Goal: Task Accomplishment & Management: Complete application form

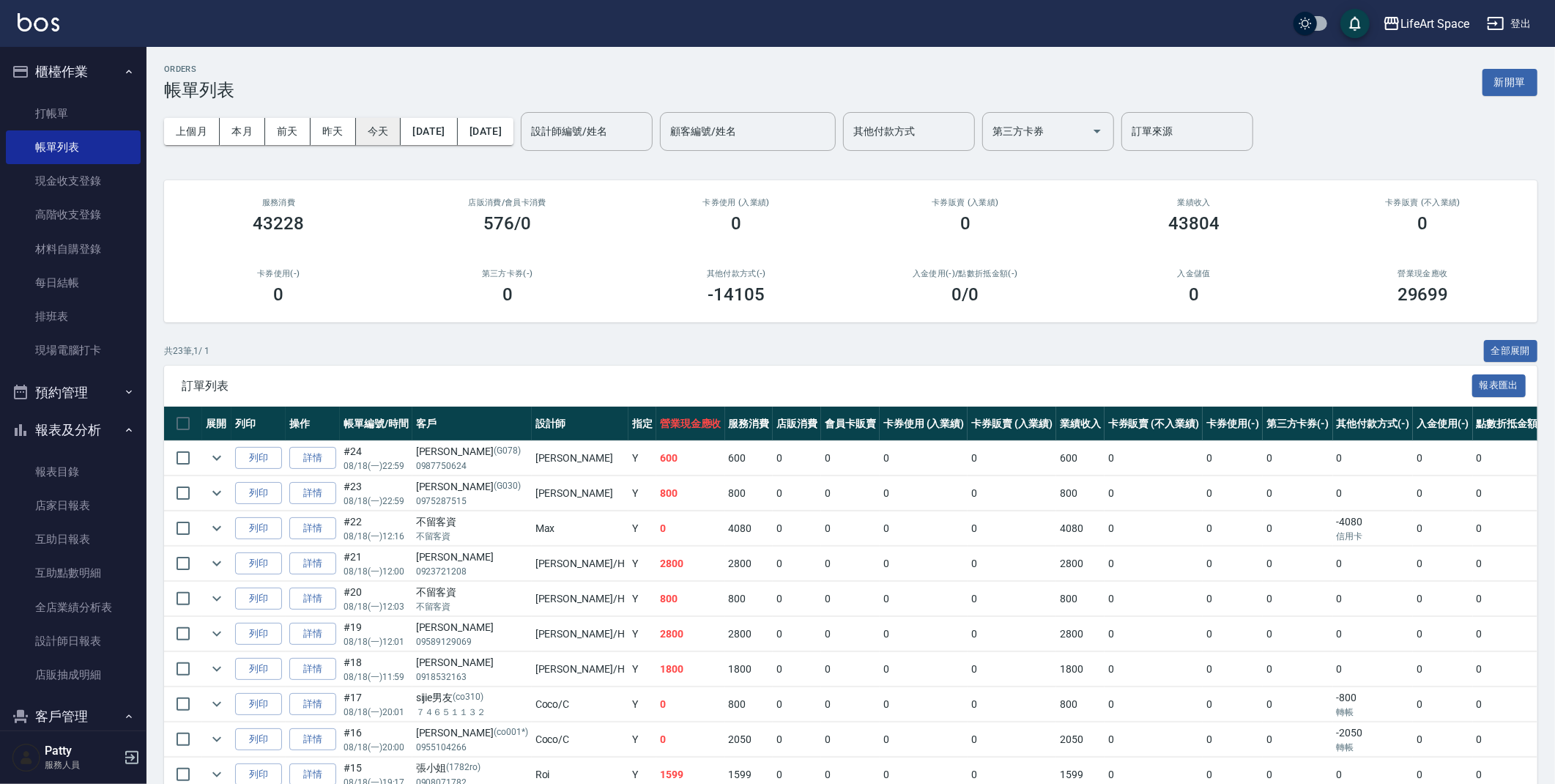
click at [374, 140] on button "今天" at bounding box center [379, 131] width 45 height 27
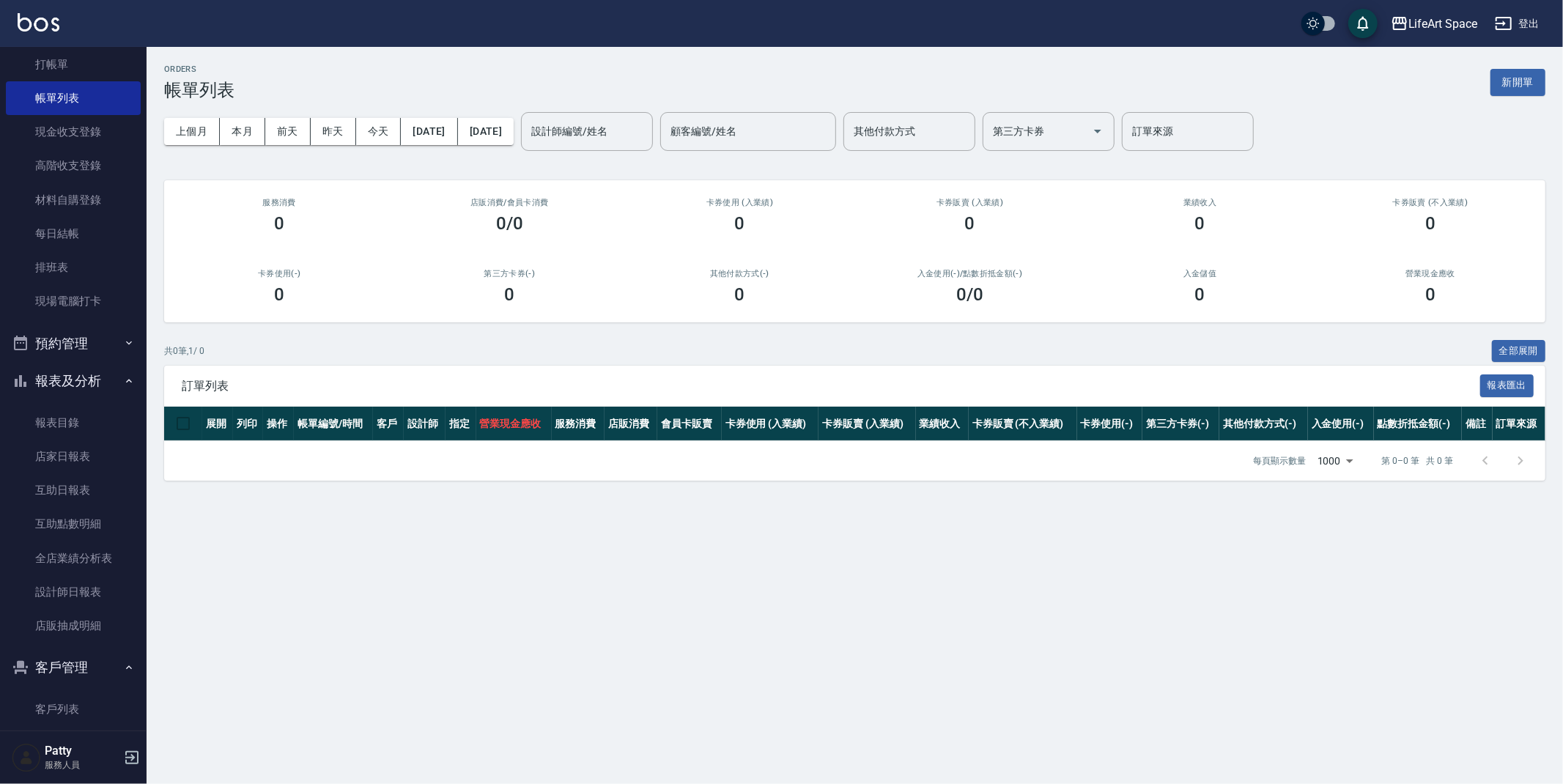
click at [1508, 82] on button "新開單" at bounding box center [1517, 82] width 55 height 27
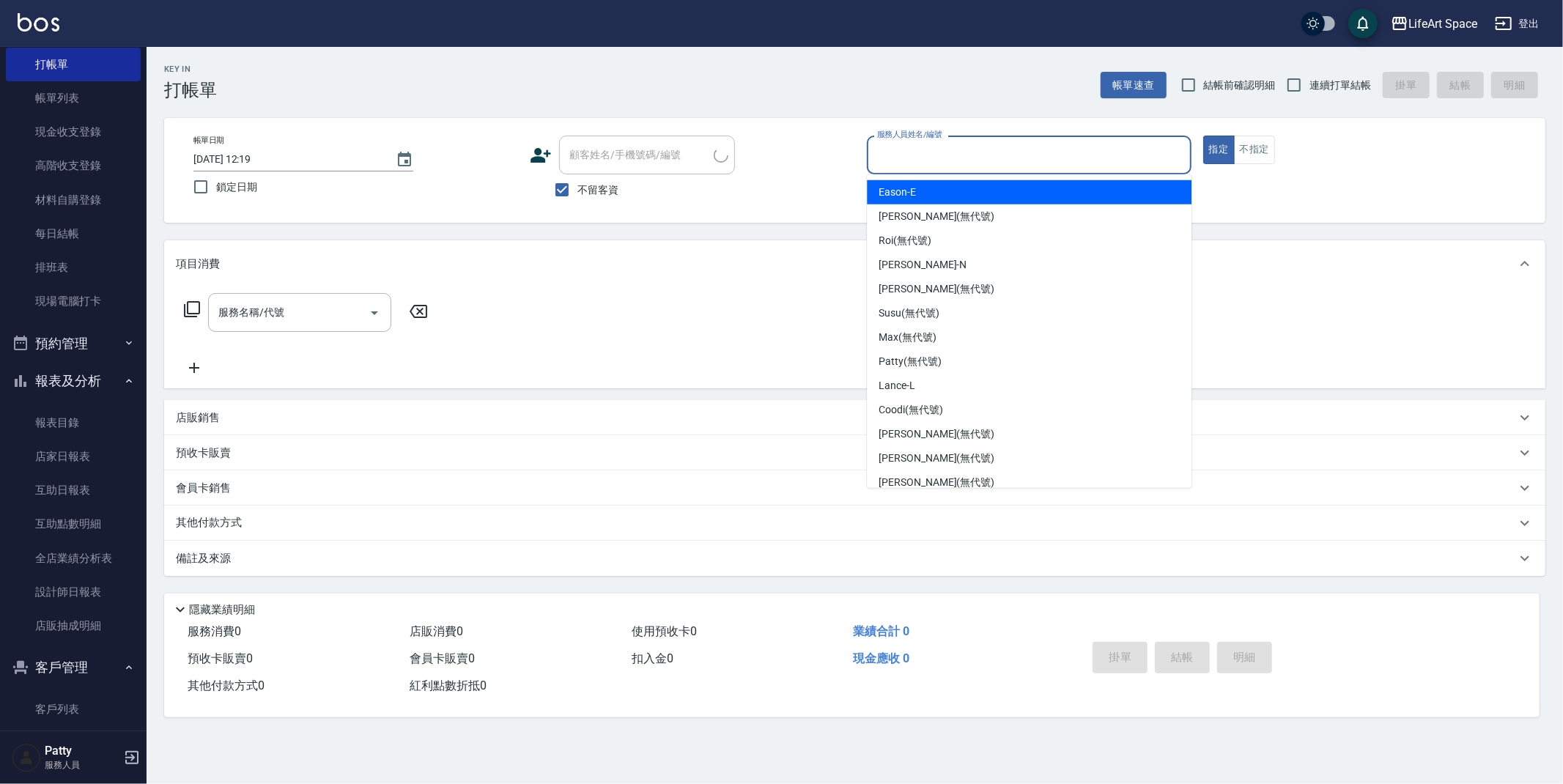
click at [1111, 152] on input "服務人員姓名/編號" at bounding box center [1029, 155] width 312 height 25
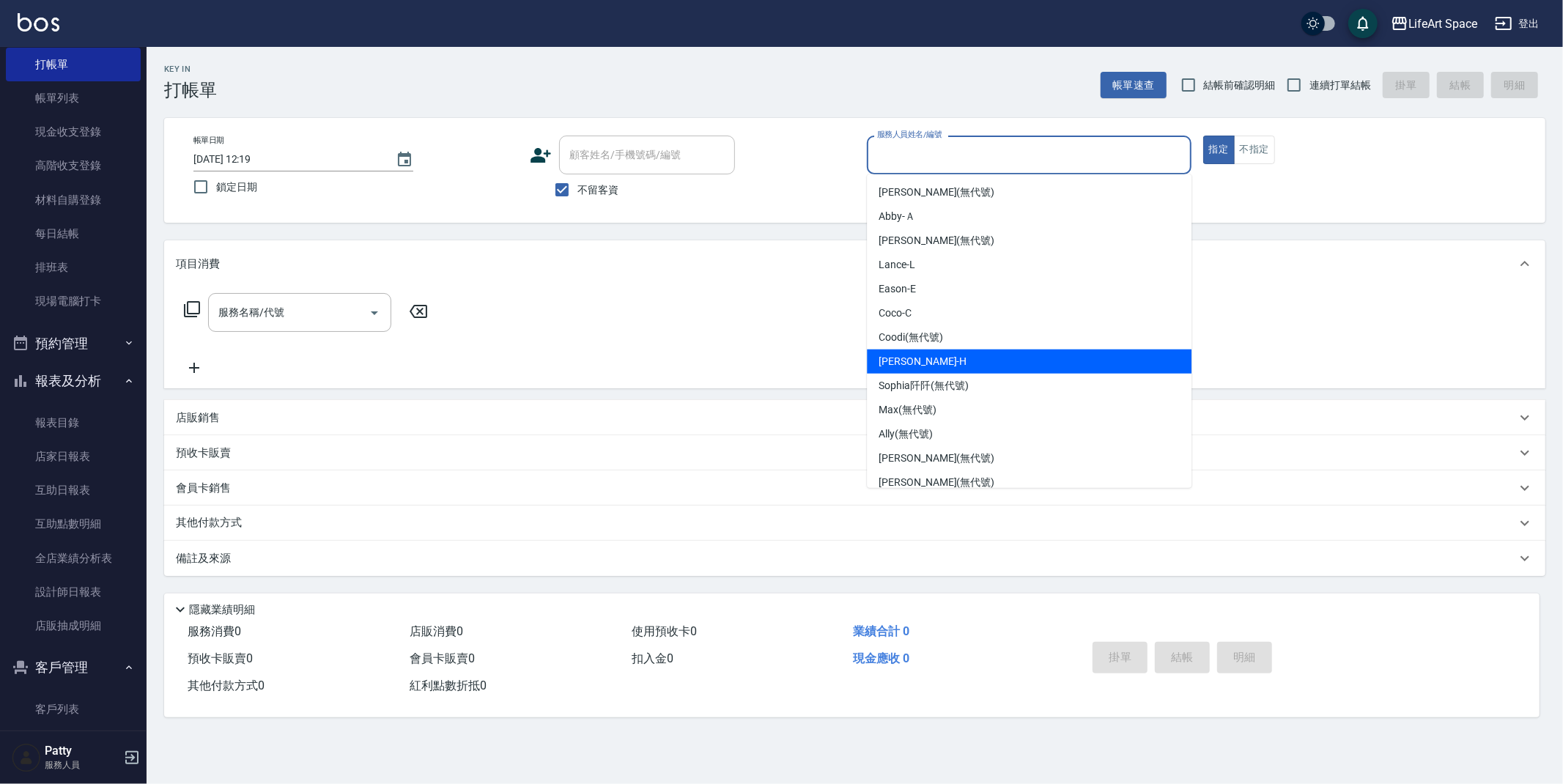
click at [949, 365] on div "[PERSON_NAME]" at bounding box center [1029, 361] width 325 height 24
type input "[PERSON_NAME]"
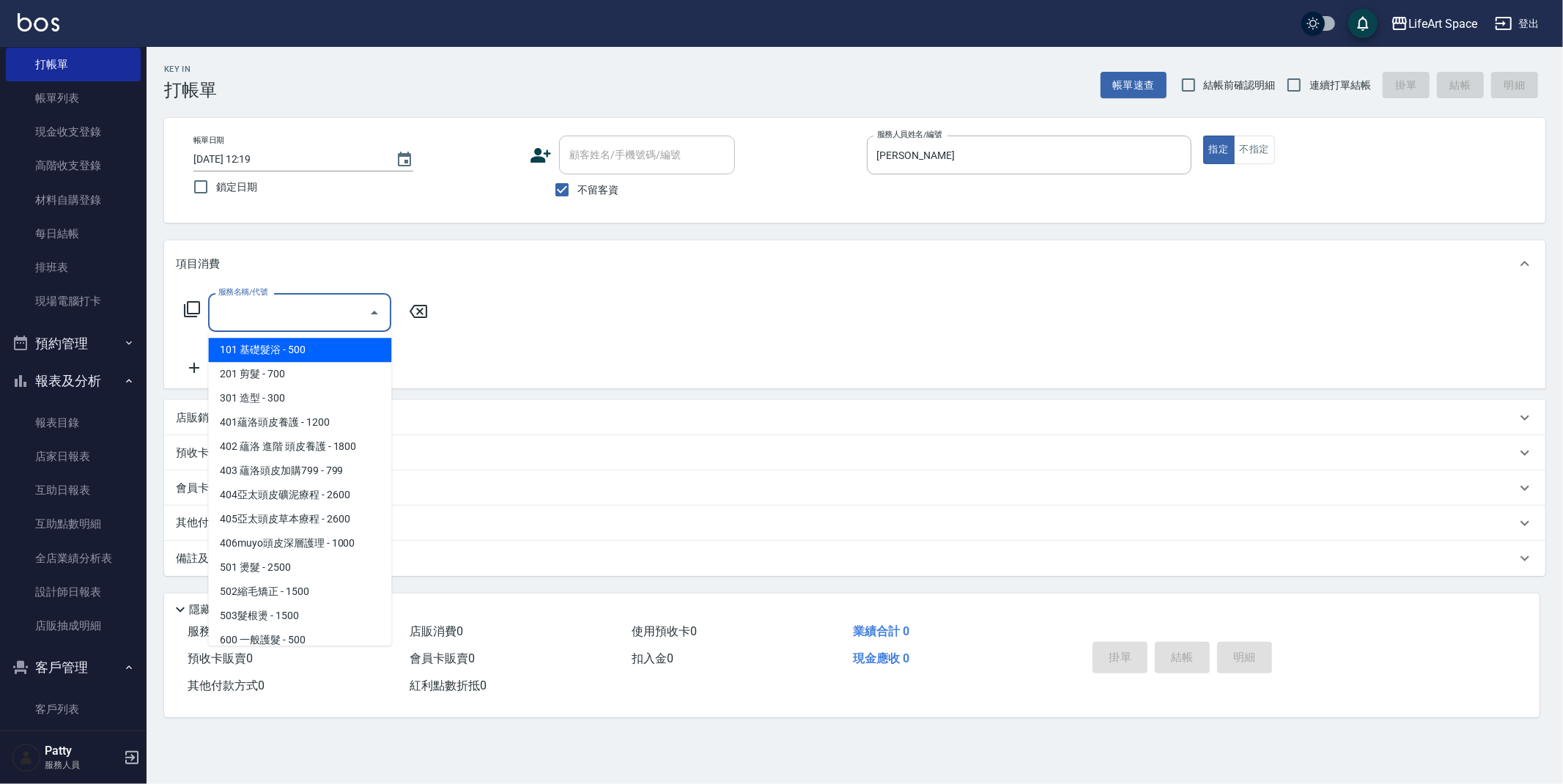
click at [297, 302] on input "服務名稱/代號" at bounding box center [289, 312] width 148 height 25
click at [298, 376] on span "201 剪髮 - 700" at bounding box center [299, 373] width 183 height 24
type input "201 剪髮(201)"
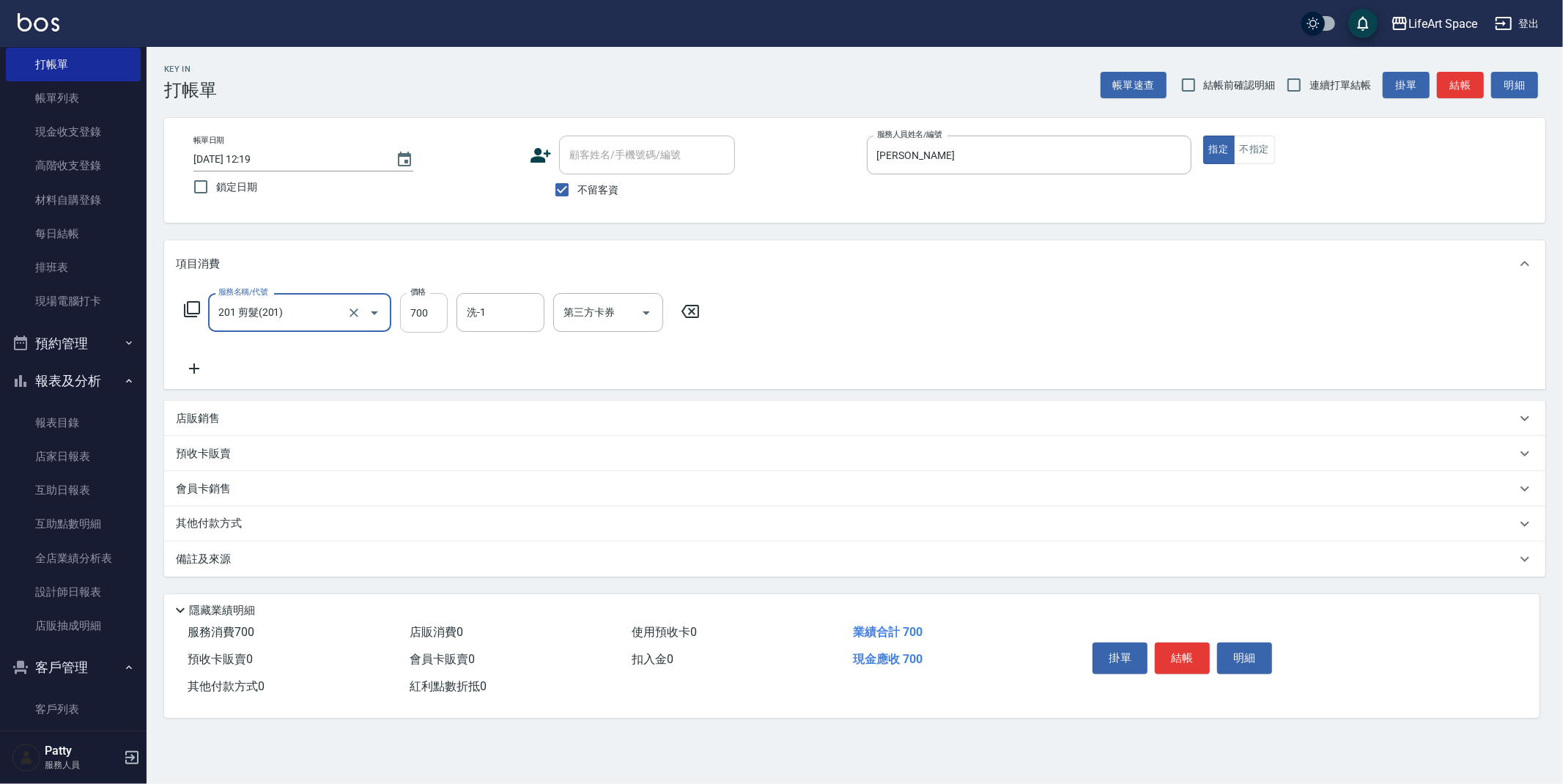
click at [442, 316] on input "700" at bounding box center [424, 312] width 48 height 39
type input "800"
drag, startPoint x: 566, startPoint y: 192, endPoint x: 590, endPoint y: 163, distance: 37.6
click at [565, 192] on input "不留客資" at bounding box center [562, 190] width 31 height 31
checkbox input "false"
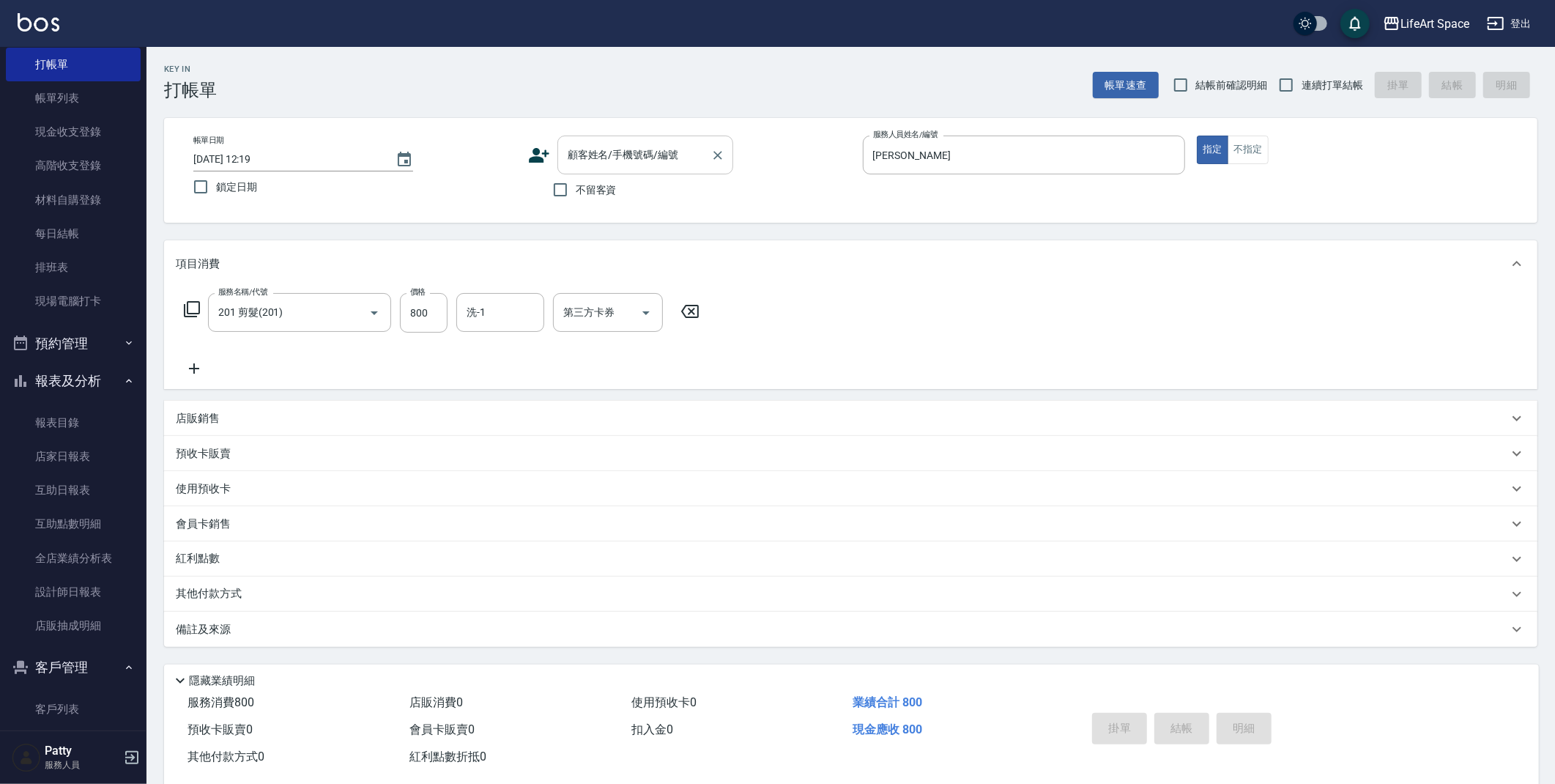
click at [598, 157] on div "顧客姓名/手機號碼/編號 顧客姓名/手機號碼/編號" at bounding box center [645, 155] width 175 height 38
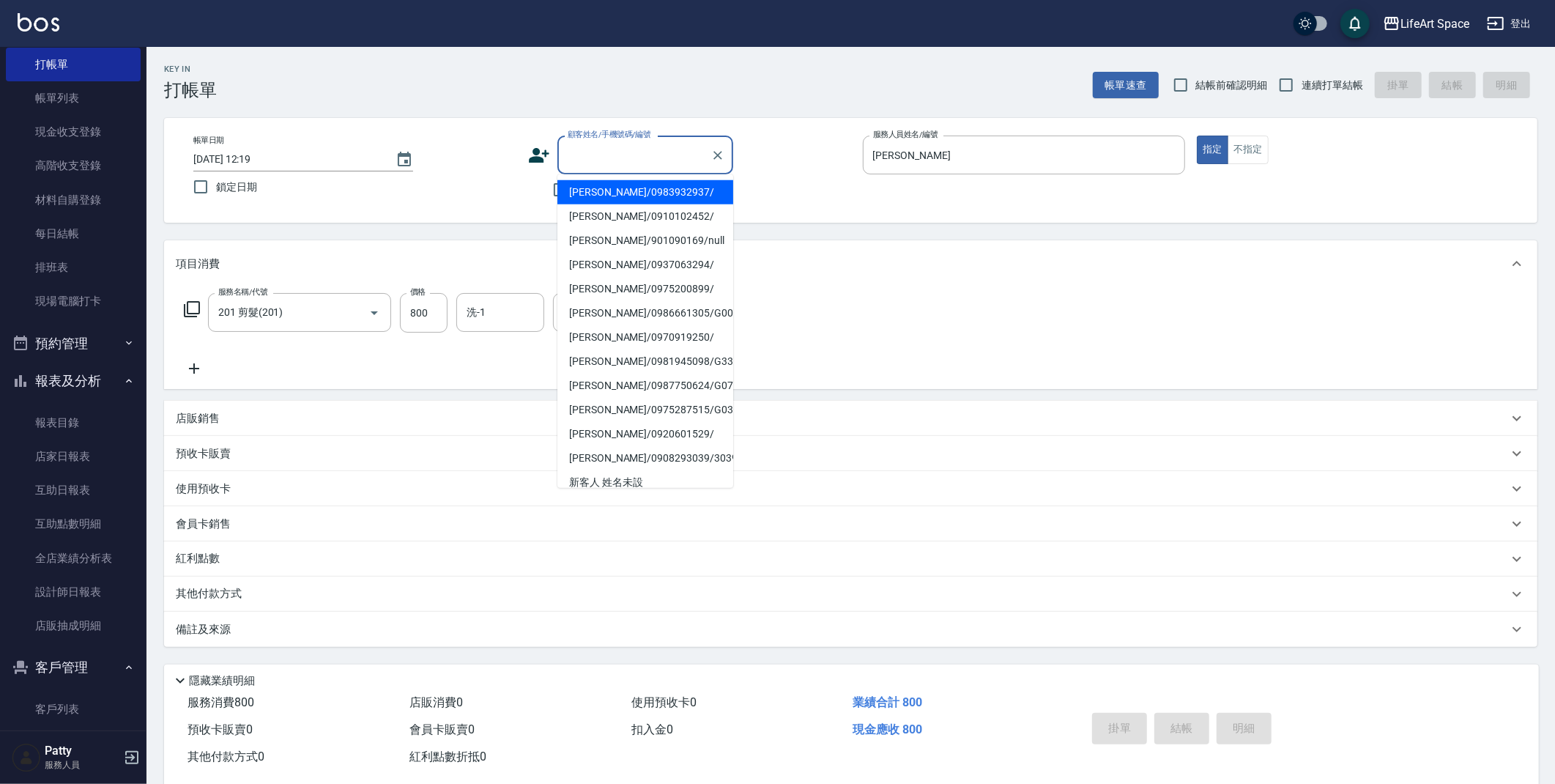
type input "f"
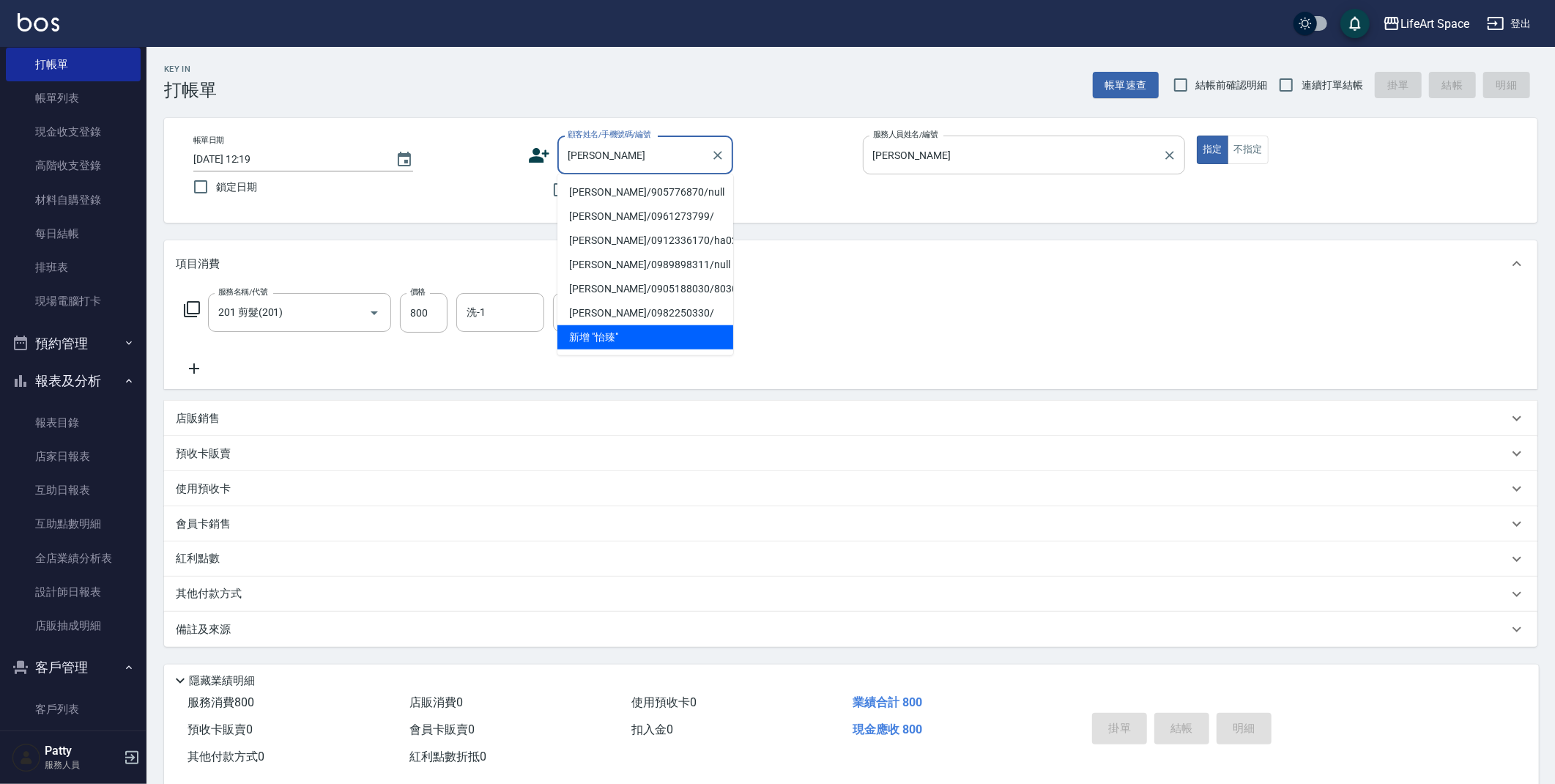
type input "[PERSON_NAME]"
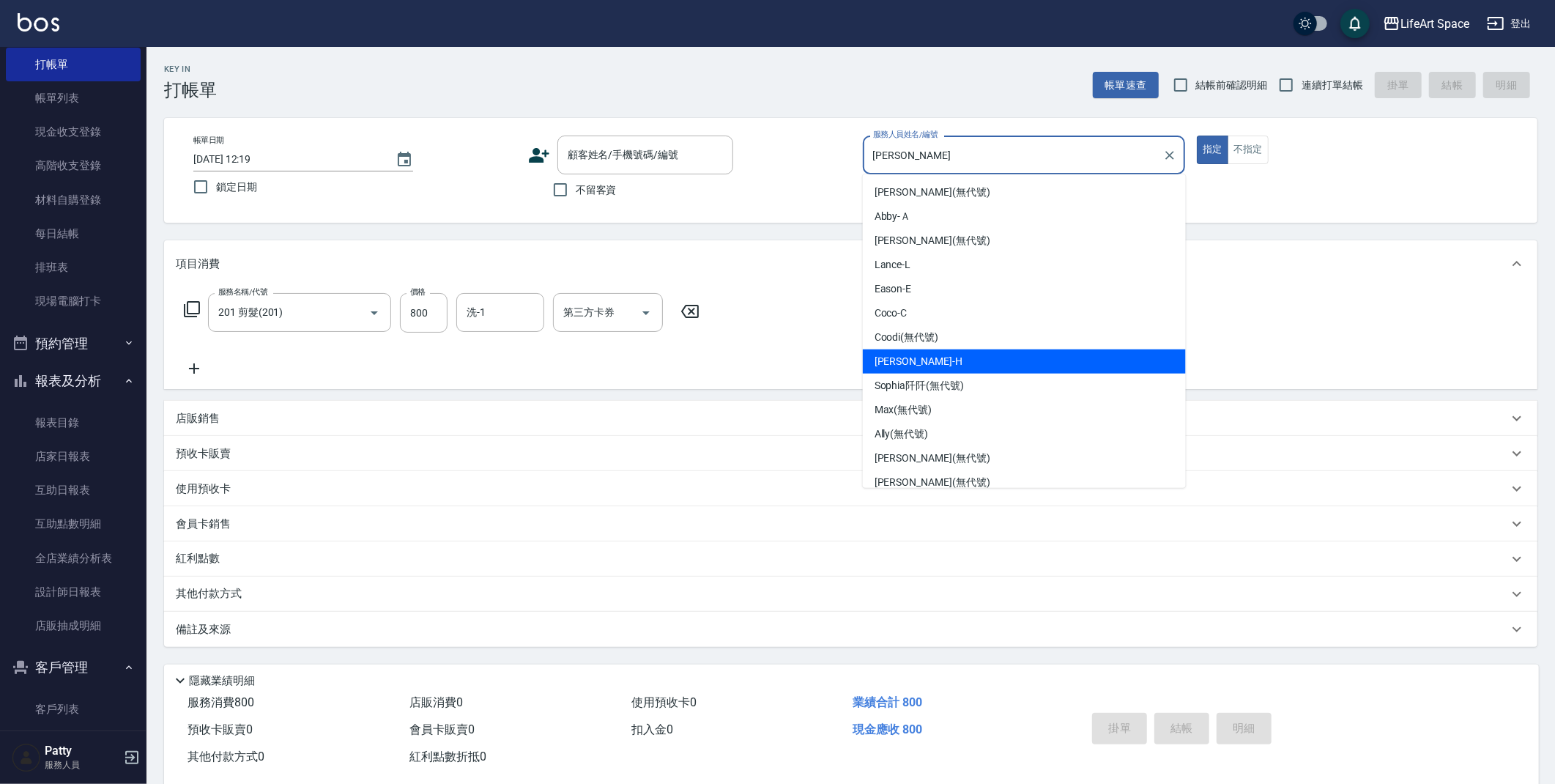
click at [1064, 154] on input "[PERSON_NAME]" at bounding box center [1013, 155] width 288 height 25
click at [1170, 158] on icon "Clear" at bounding box center [1170, 155] width 15 height 15
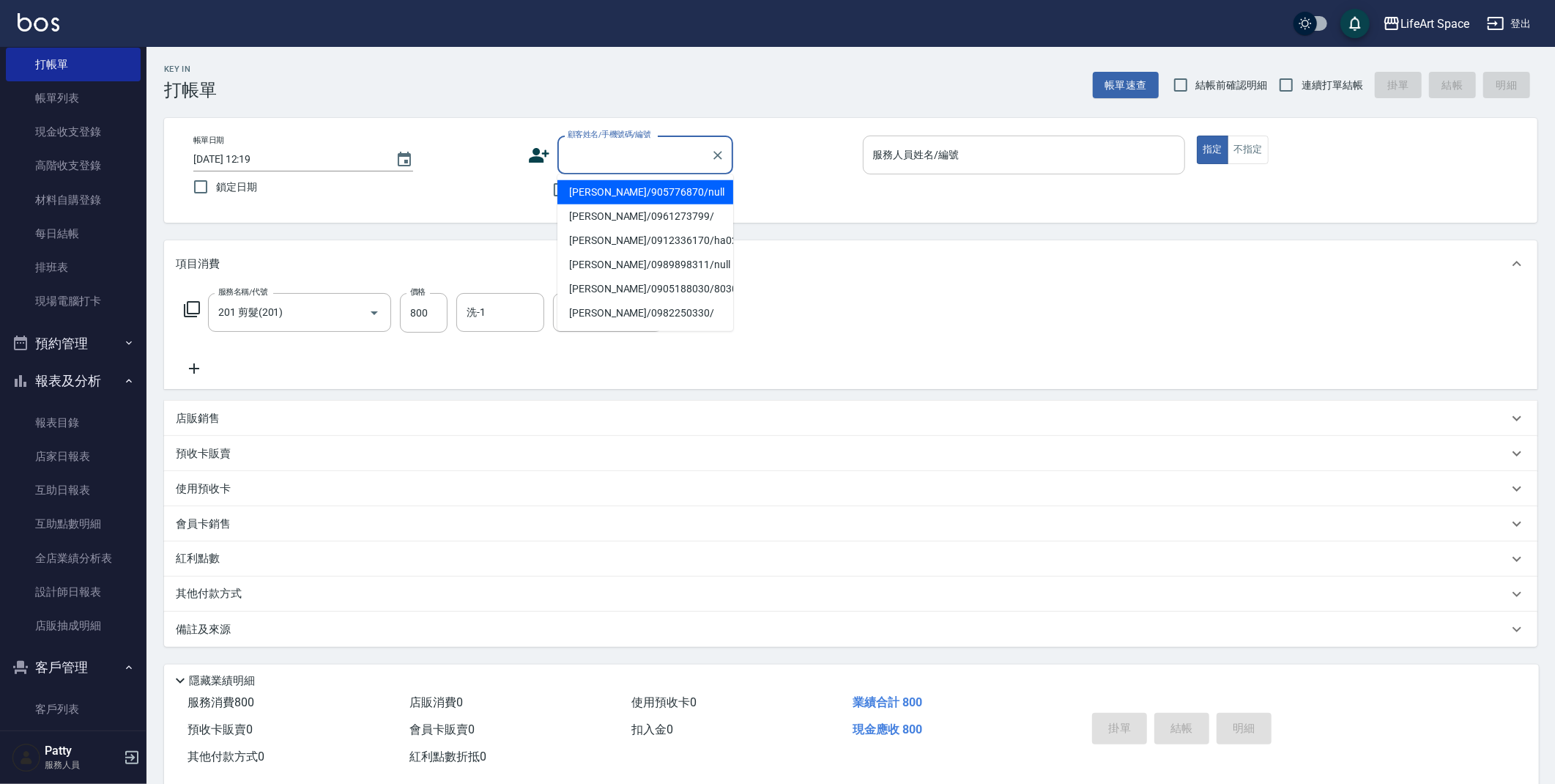
click at [589, 162] on input "顧客姓名/手機號碼/編號" at bounding box center [634, 155] width 141 height 25
type input "ㄐ"
click at [666, 194] on li "[PERSON_NAME]/0912336170/ha02858" at bounding box center [645, 192] width 175 height 24
type input "[PERSON_NAME]/0912336170/ha02858"
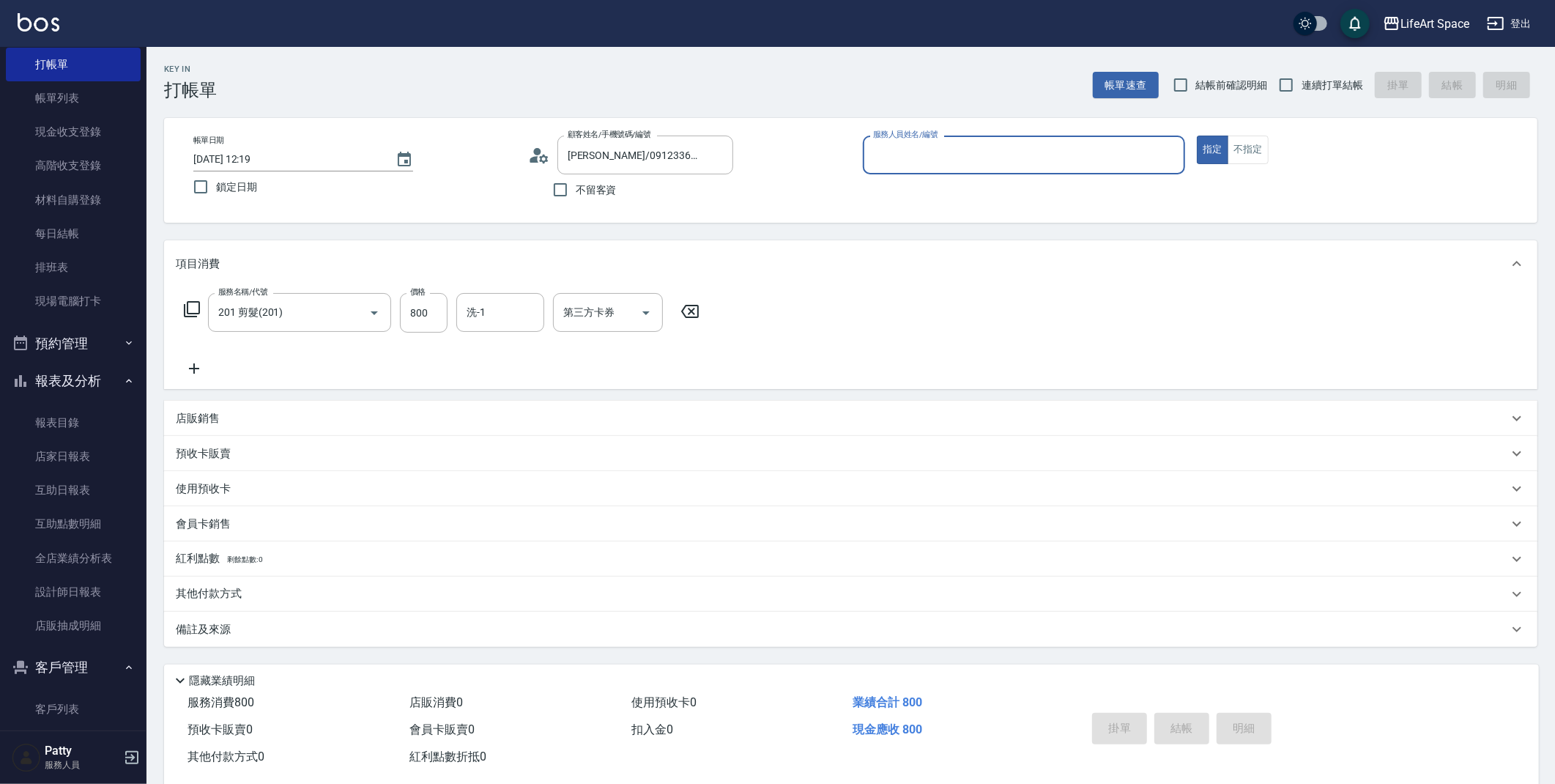
type input "[PERSON_NAME]"
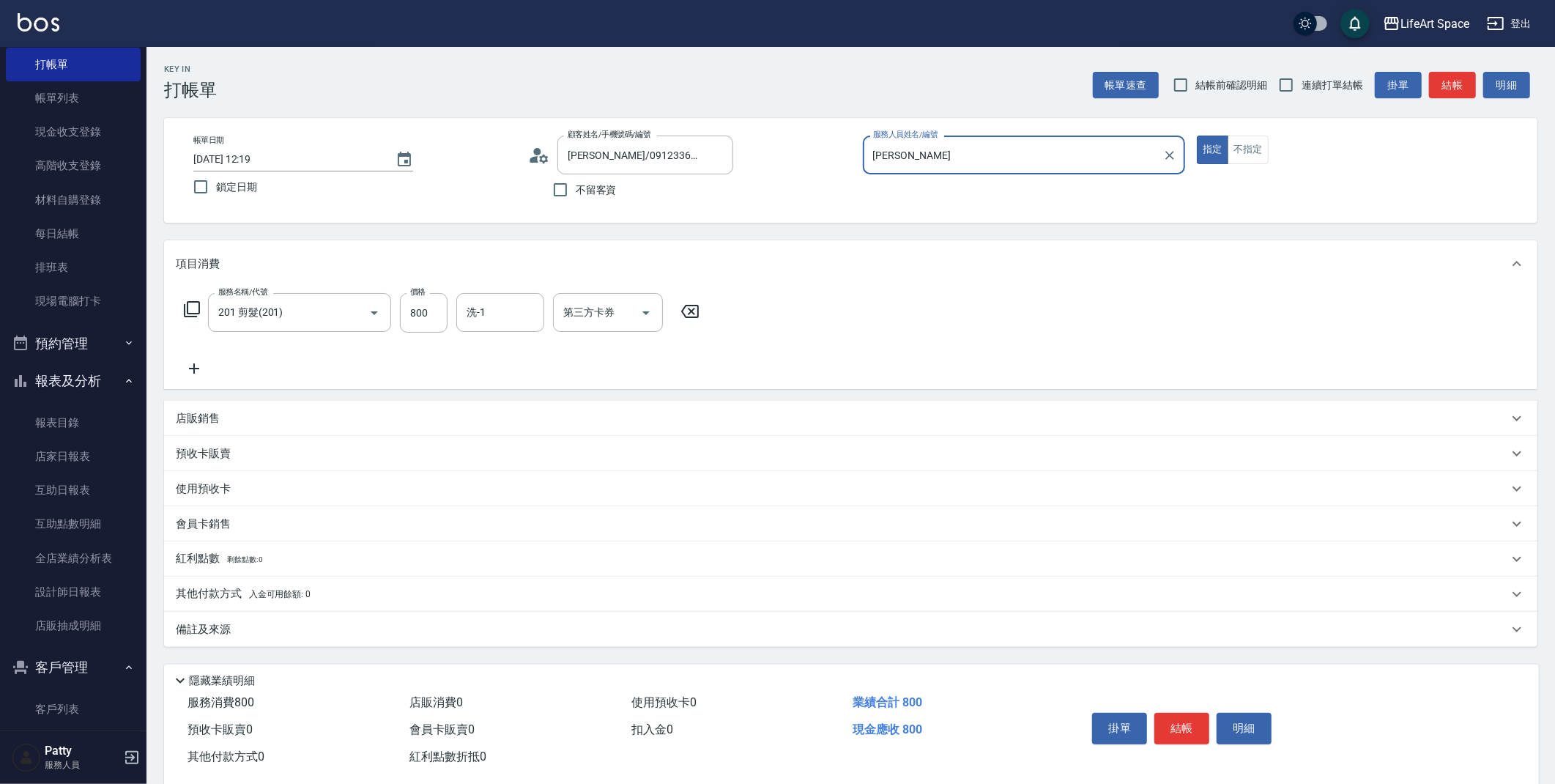
click at [1190, 728] on button "結帳" at bounding box center [1181, 728] width 55 height 31
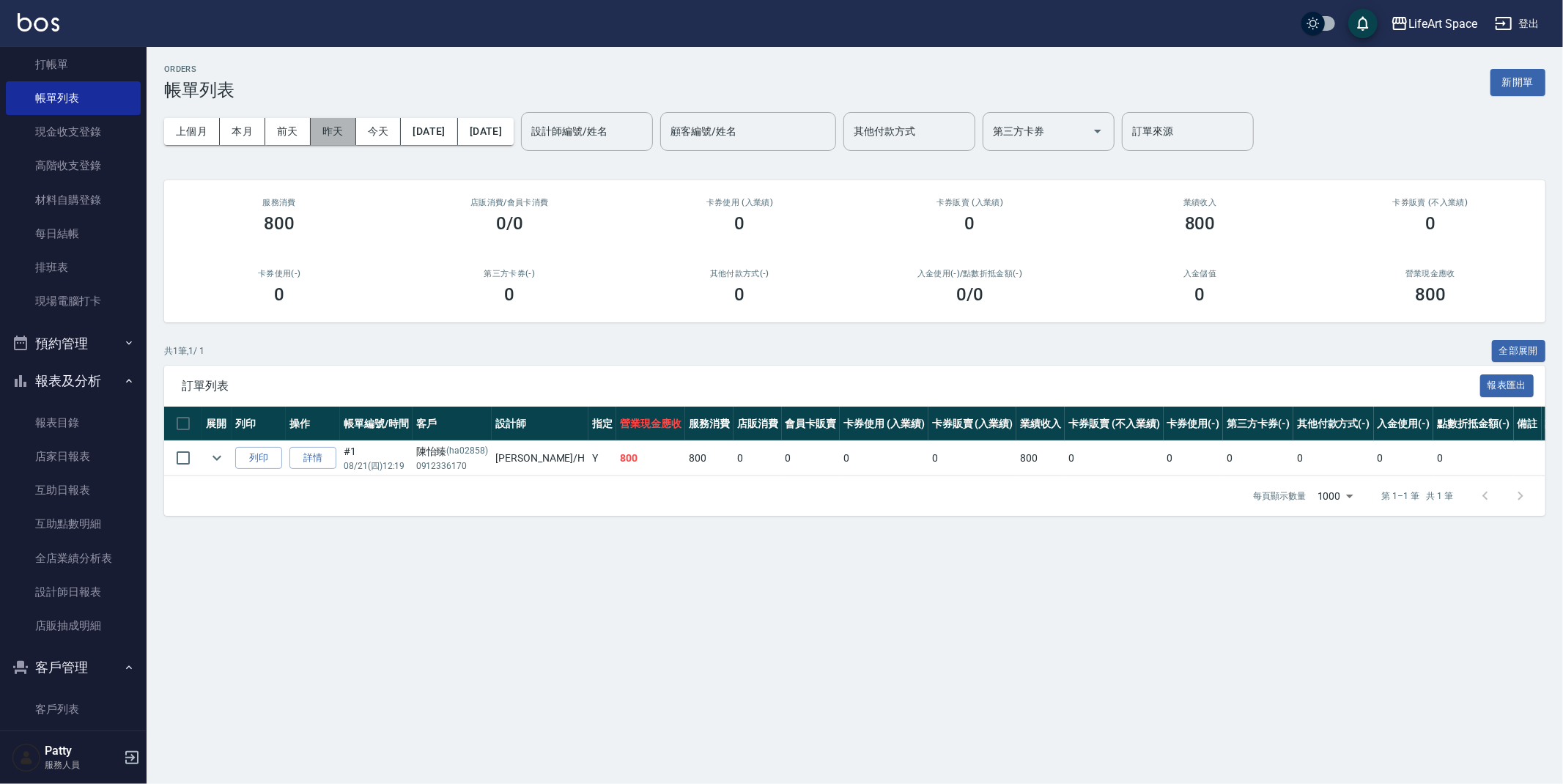
click at [322, 129] on button "昨天" at bounding box center [333, 131] width 45 height 27
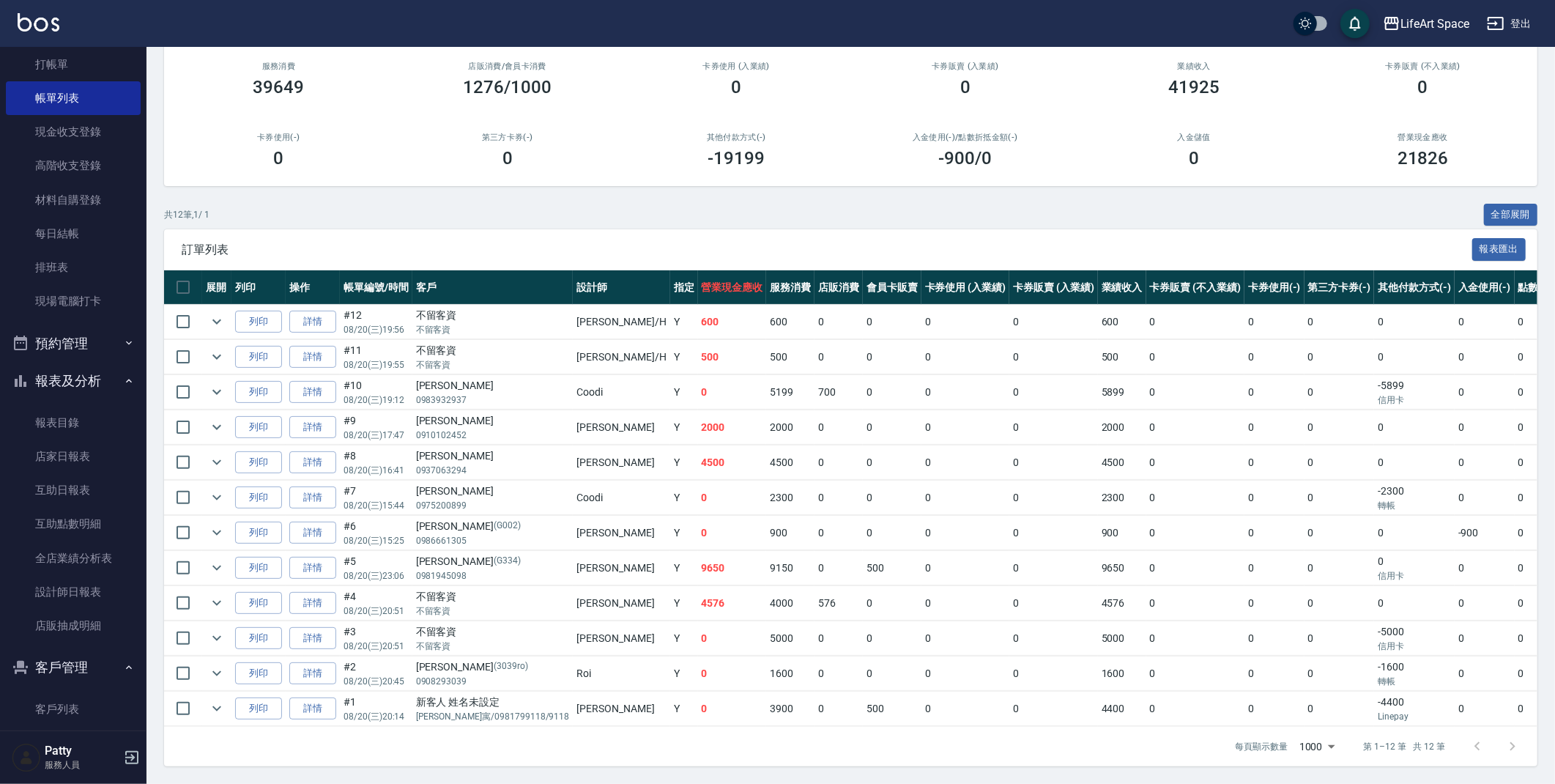
scroll to position [74, 0]
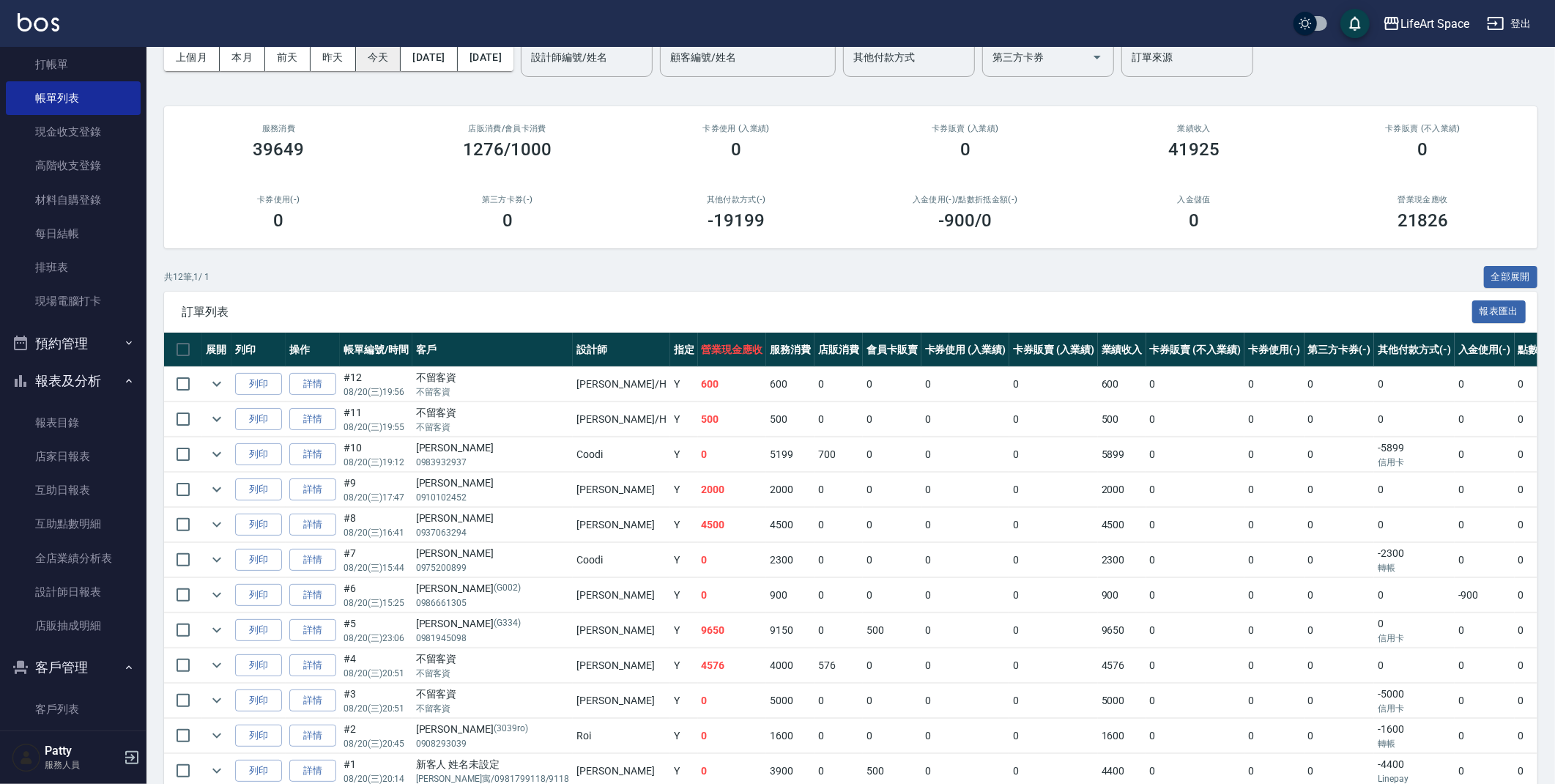
click at [385, 62] on button "今天" at bounding box center [379, 57] width 45 height 27
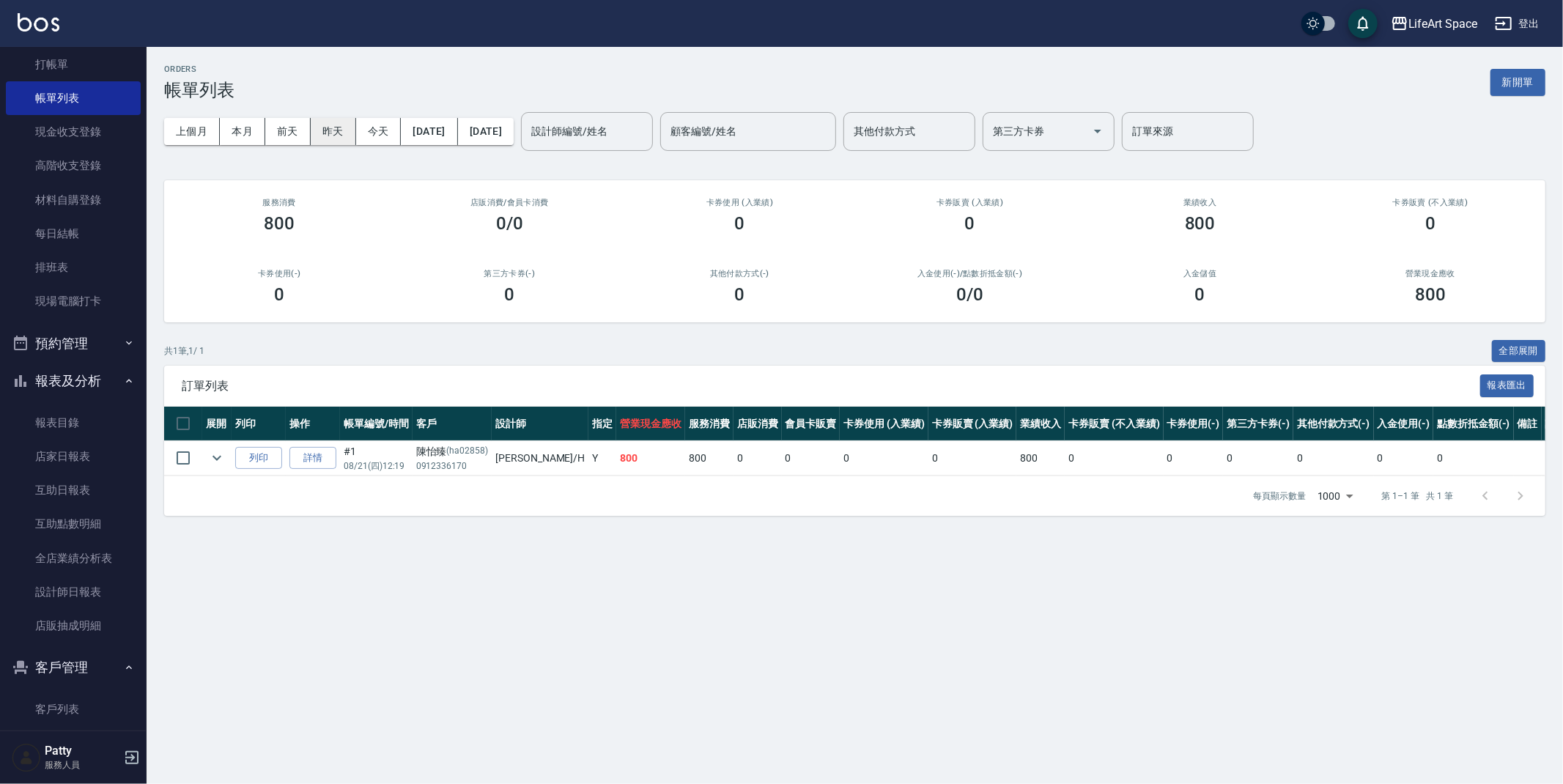
click at [336, 136] on button "昨天" at bounding box center [333, 131] width 45 height 27
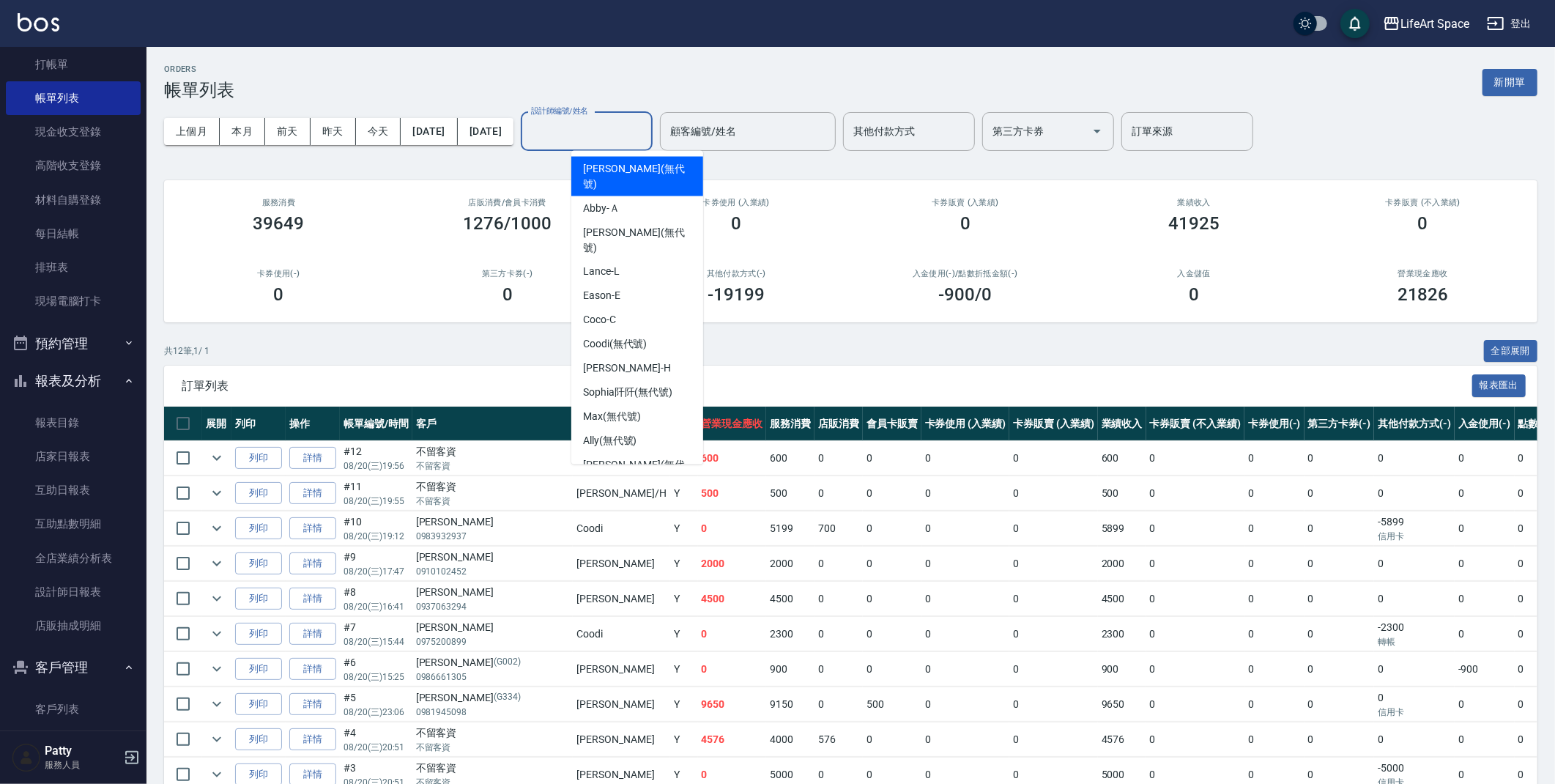
click at [608, 125] on div "設計師編號/姓名 設計師編號/姓名" at bounding box center [586, 132] width 132 height 38
type input "ㄨ"
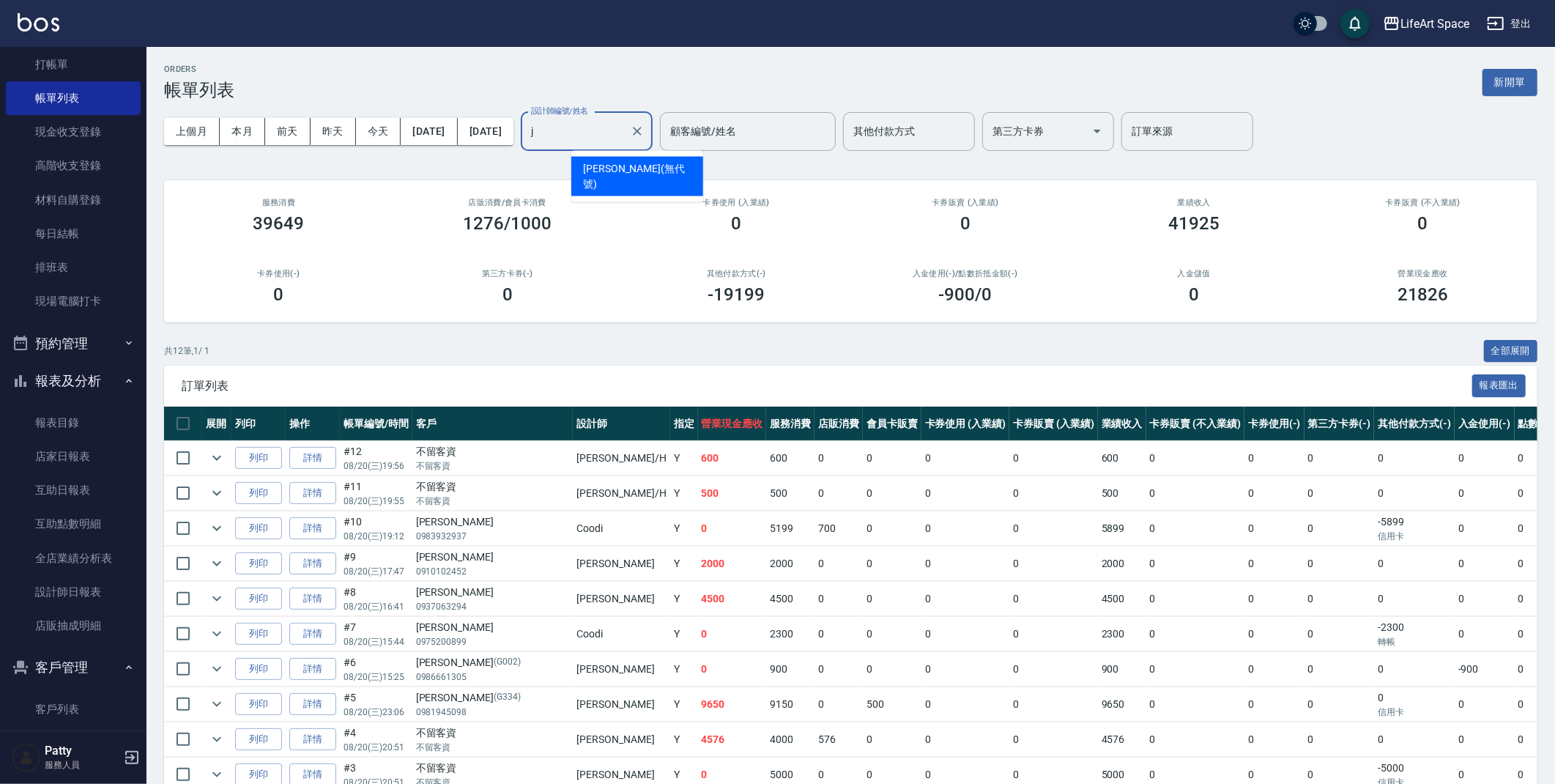
click at [602, 164] on span "[PERSON_NAME] (無代號)" at bounding box center [637, 176] width 108 height 31
type input "[PERSON_NAME](無代號)"
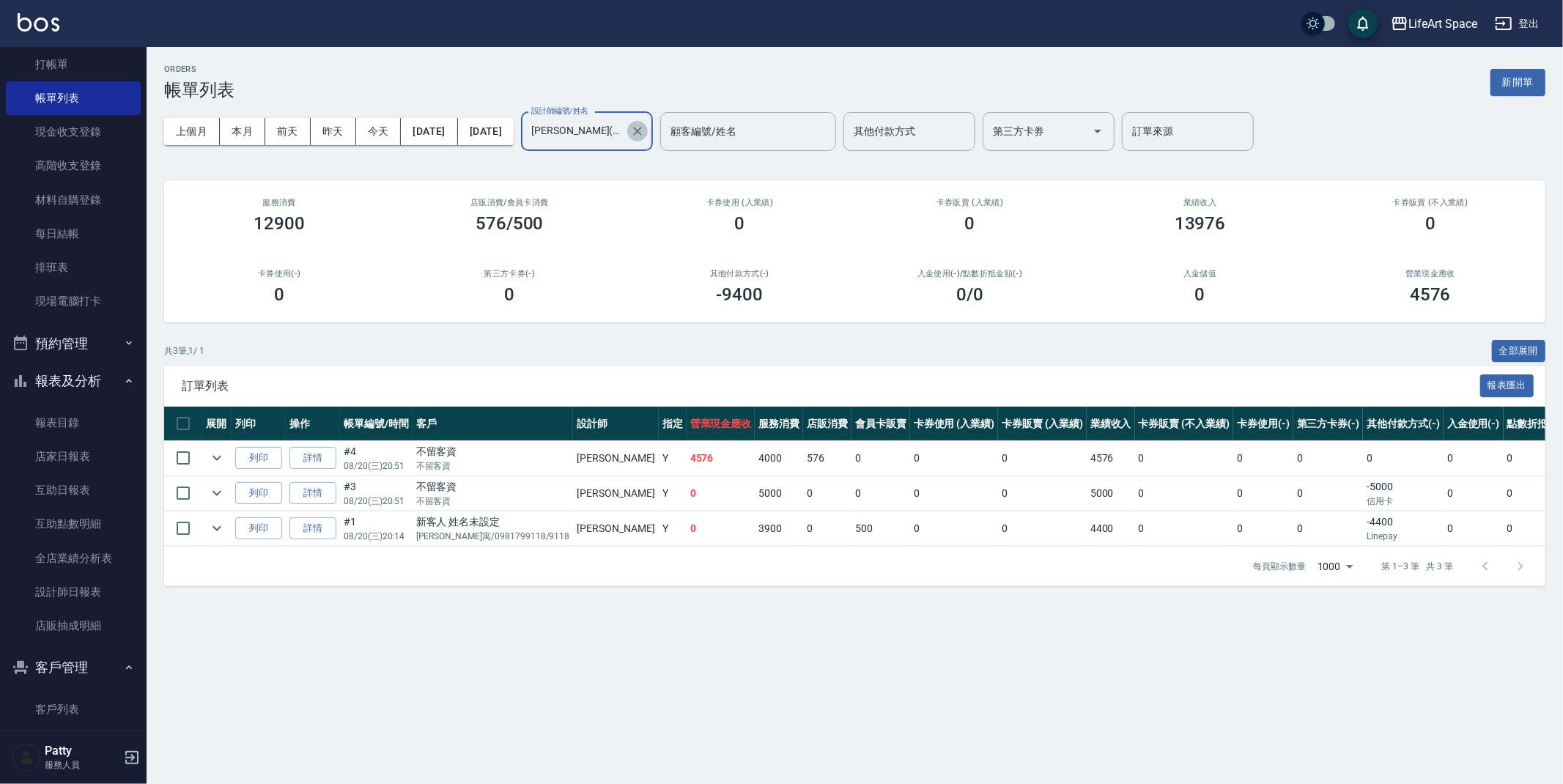
click at [645, 131] on icon "Clear" at bounding box center [637, 131] width 15 height 15
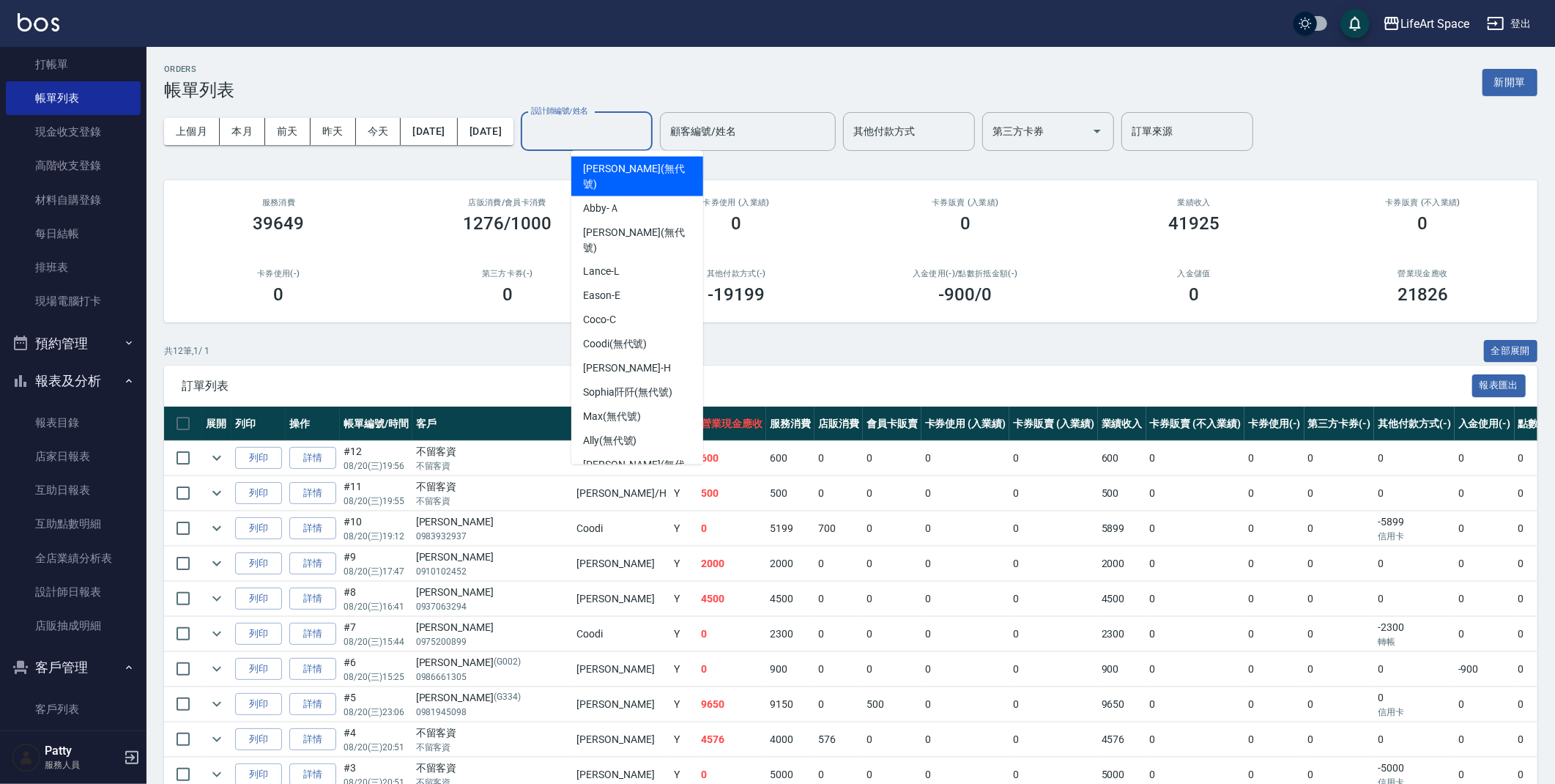
click at [646, 125] on input "設計師編號/姓名" at bounding box center [586, 131] width 118 height 25
click at [572, 572] on td "[PERSON_NAME]" at bounding box center [621, 563] width 97 height 35
click at [633, 139] on input "設計師編號/姓名" at bounding box center [586, 131] width 118 height 25
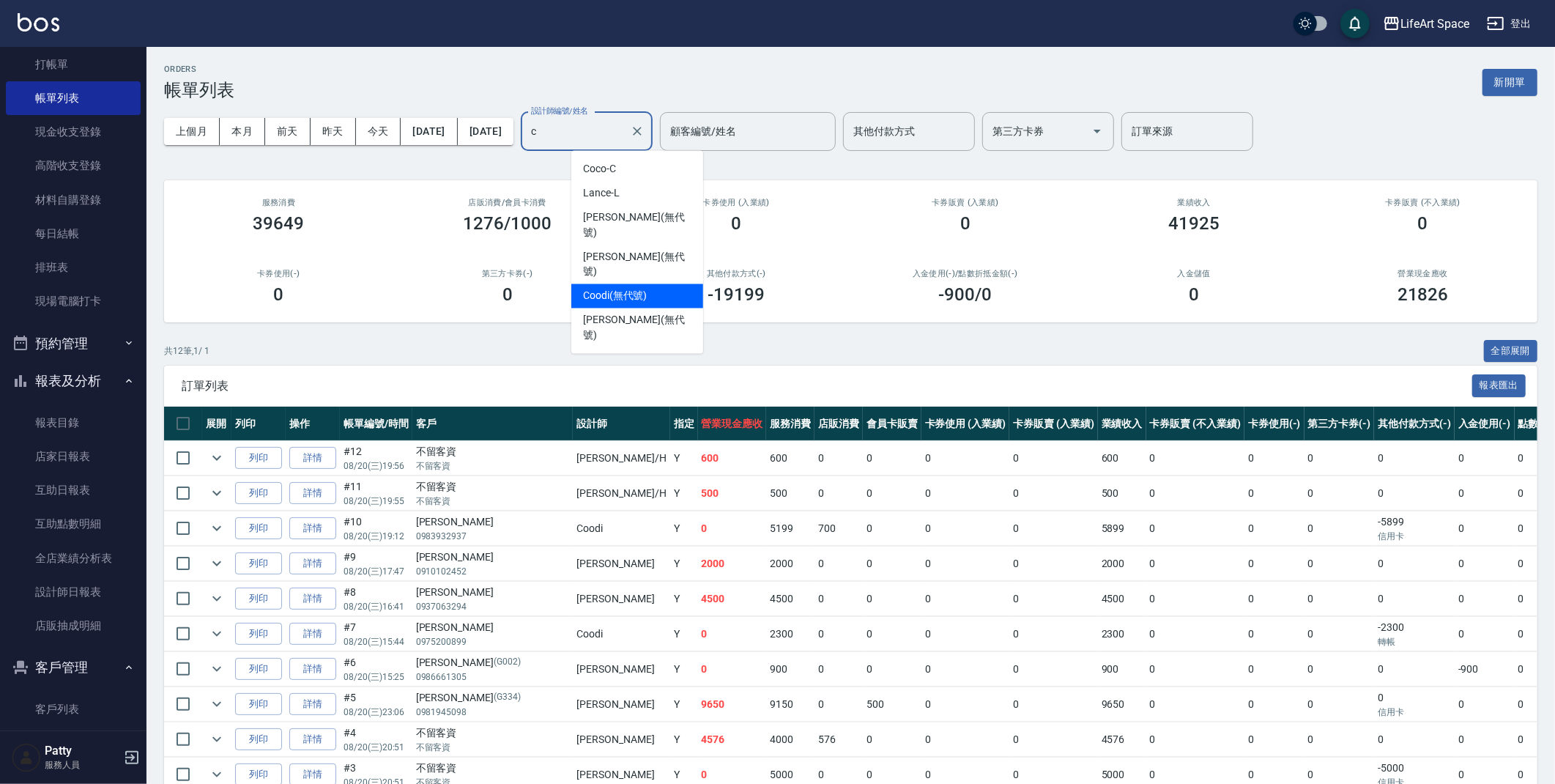
click at [649, 284] on div "Coodi (無代號)" at bounding box center [637, 295] width 132 height 24
type input "Coodi(無代號)"
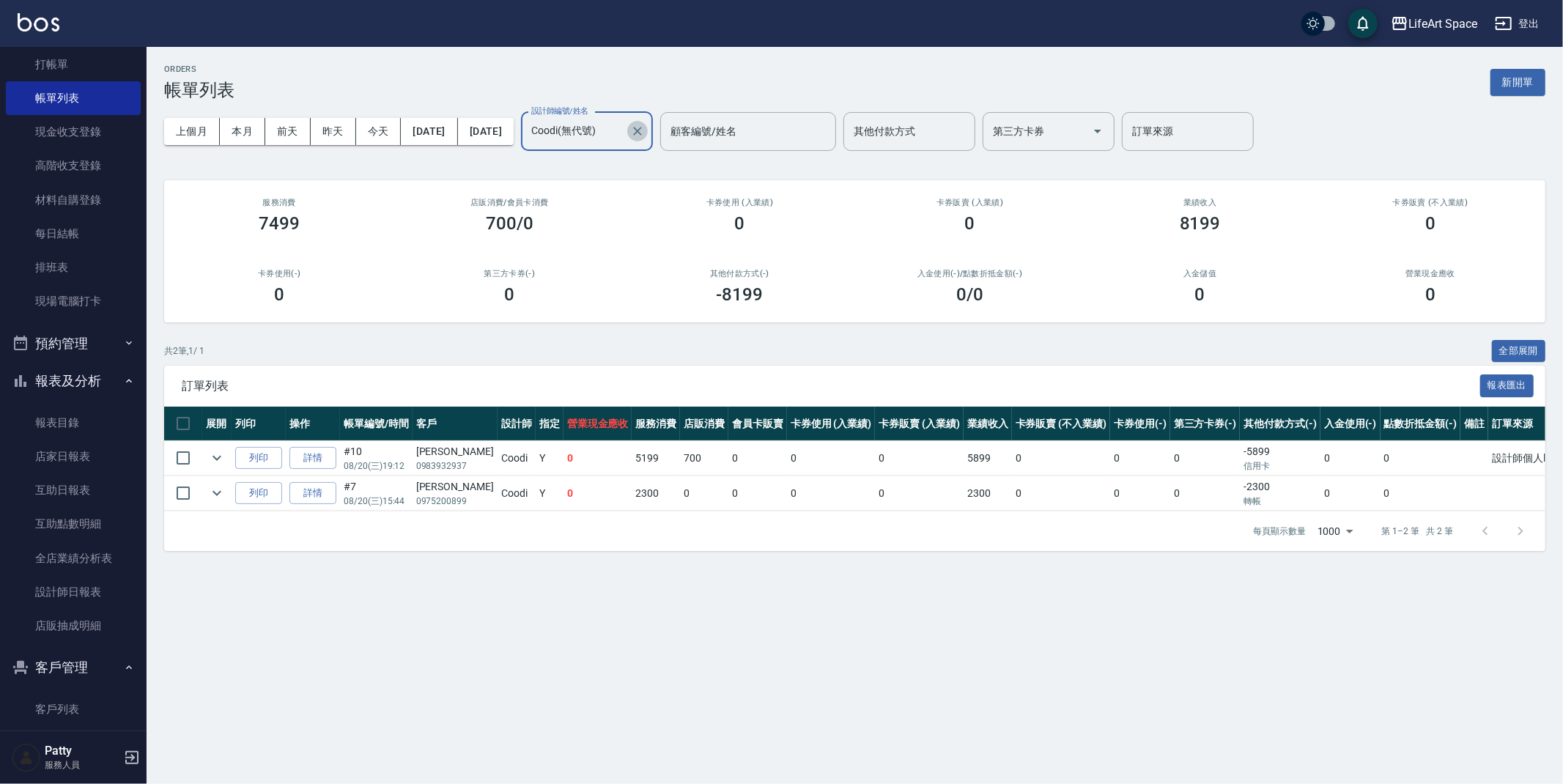
click at [645, 132] on icon "Clear" at bounding box center [637, 131] width 15 height 15
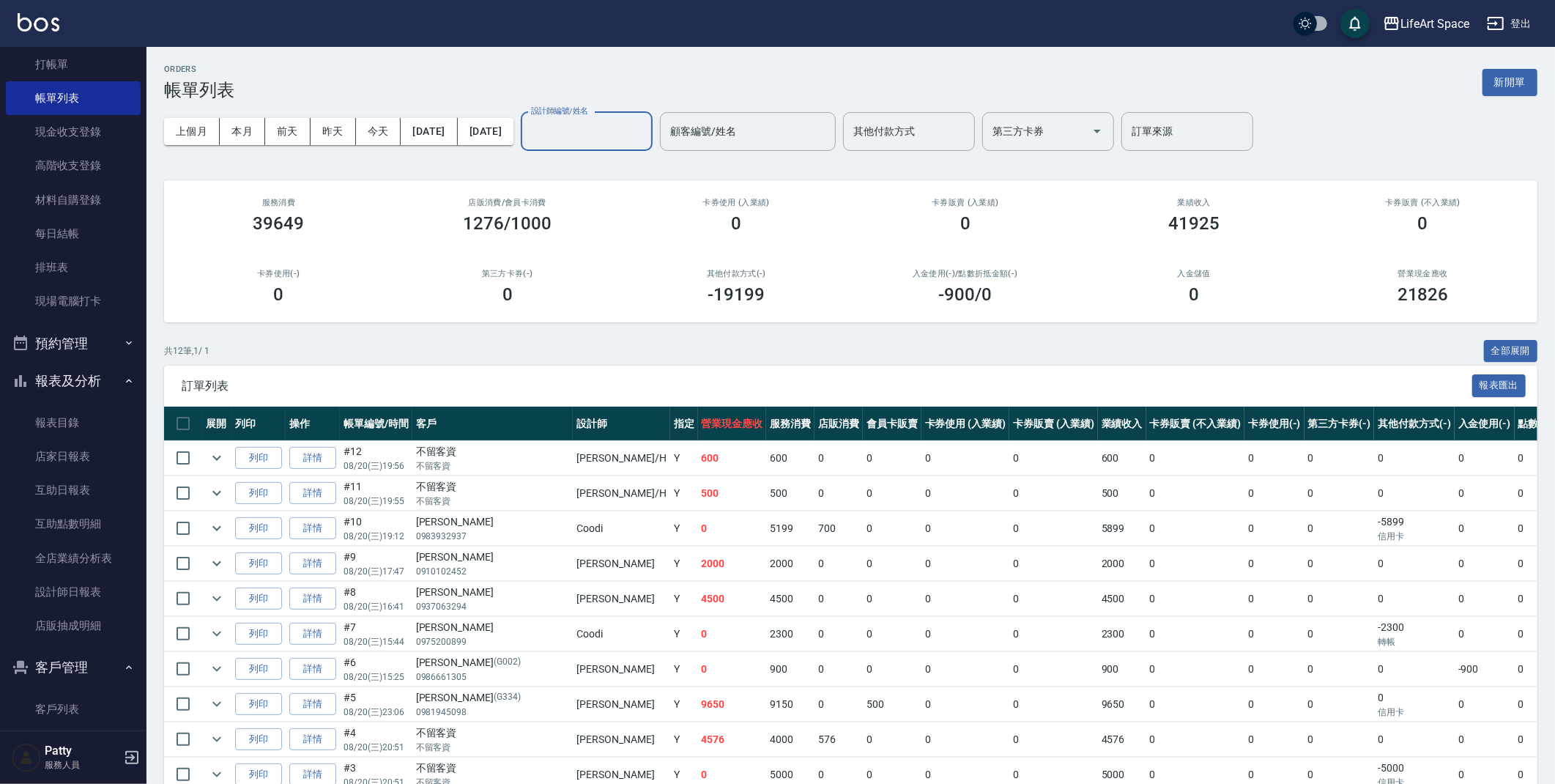
click at [628, 116] on div "設計師編號/姓名" at bounding box center [586, 132] width 132 height 38
click at [630, 159] on div "[PERSON_NAME] (無代號)" at bounding box center [637, 176] width 132 height 39
type input "[PERSON_NAME](無代號)"
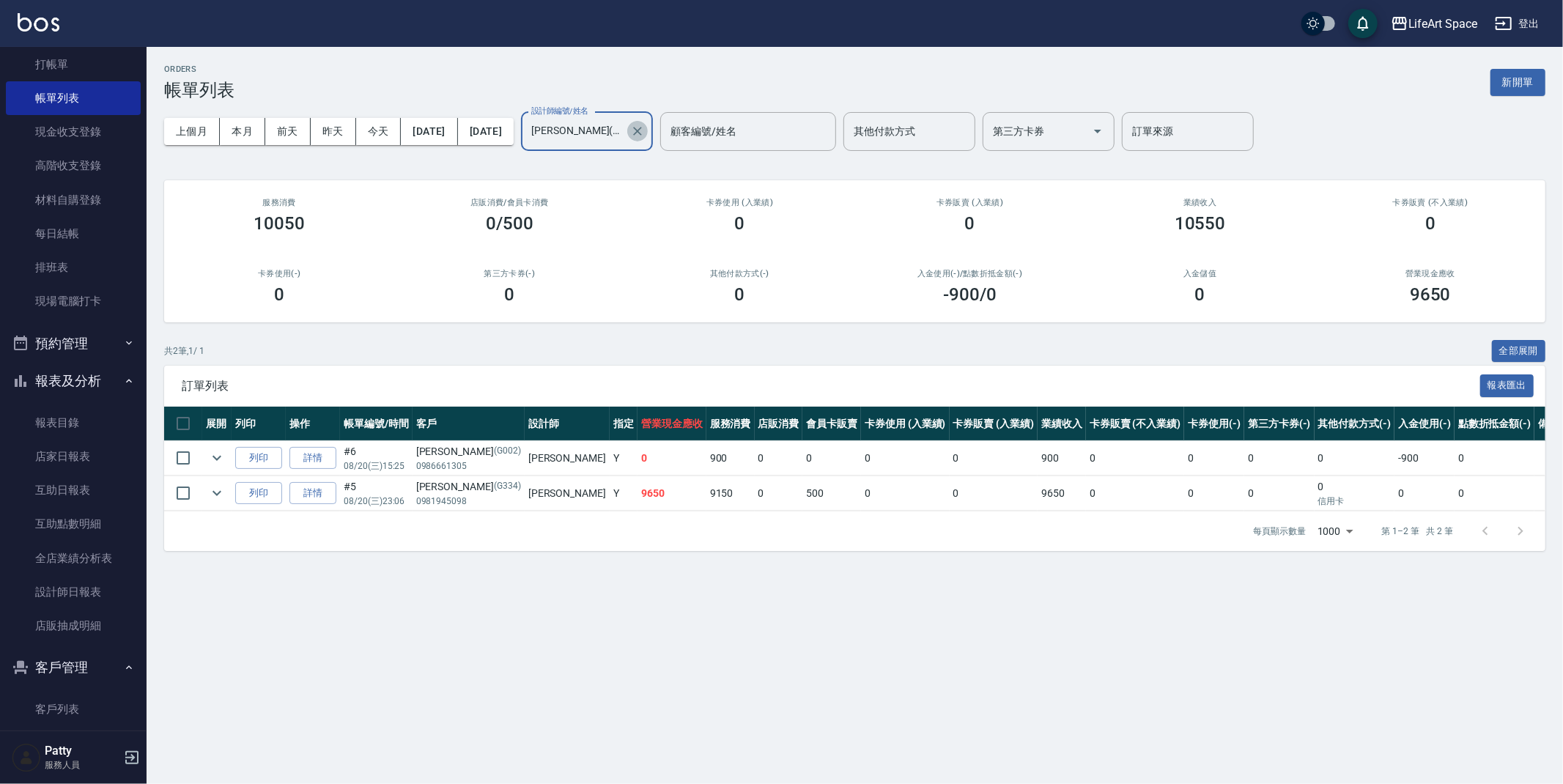
click at [642, 130] on icon "Clear" at bounding box center [636, 131] width 8 height 8
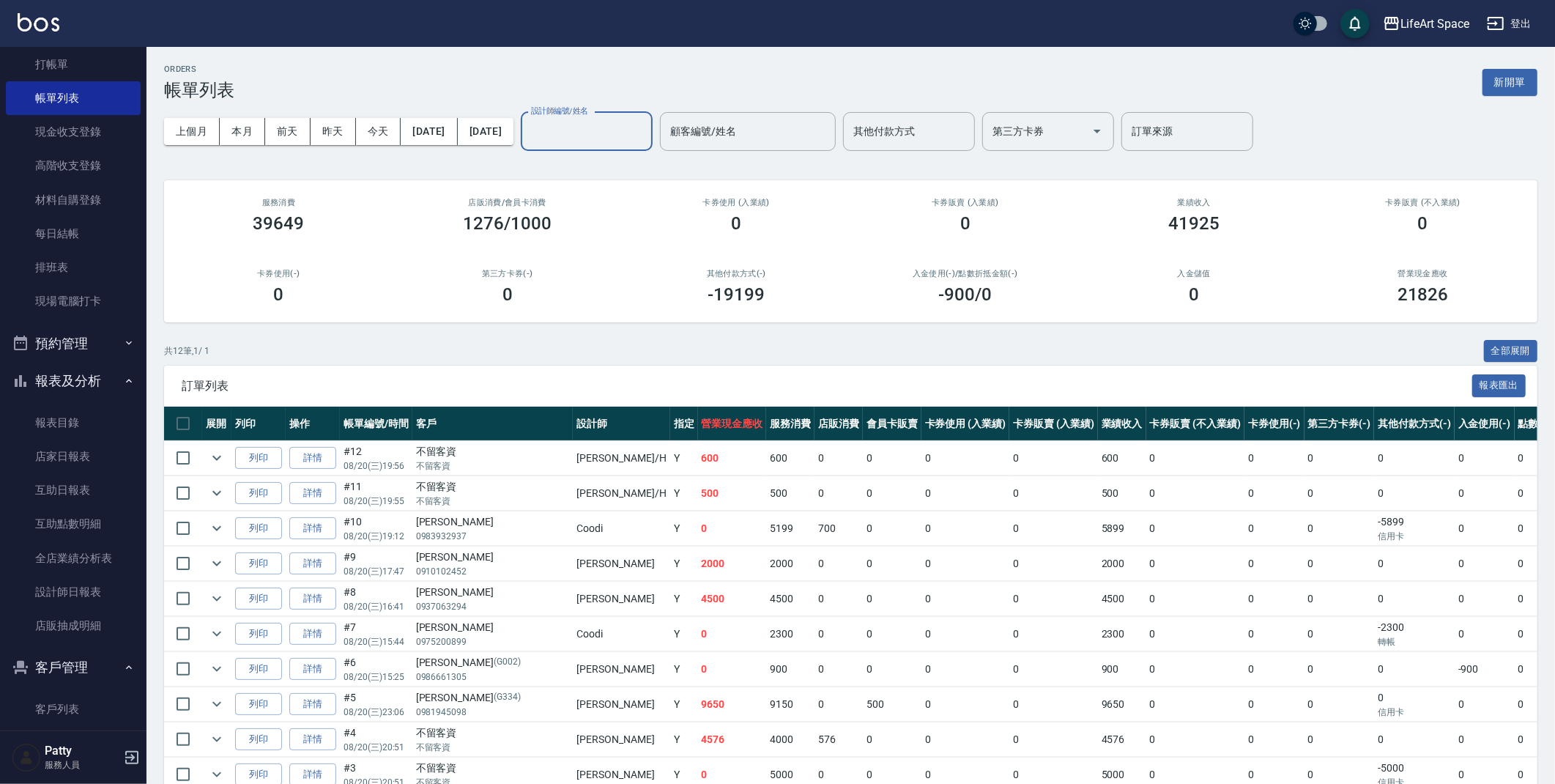
click at [619, 140] on input "設計師編號/姓名" at bounding box center [586, 131] width 118 height 25
click at [600, 193] on span "Roi (無代號)" at bounding box center [609, 193] width 53 height 15
type input "Roi(無代號)"
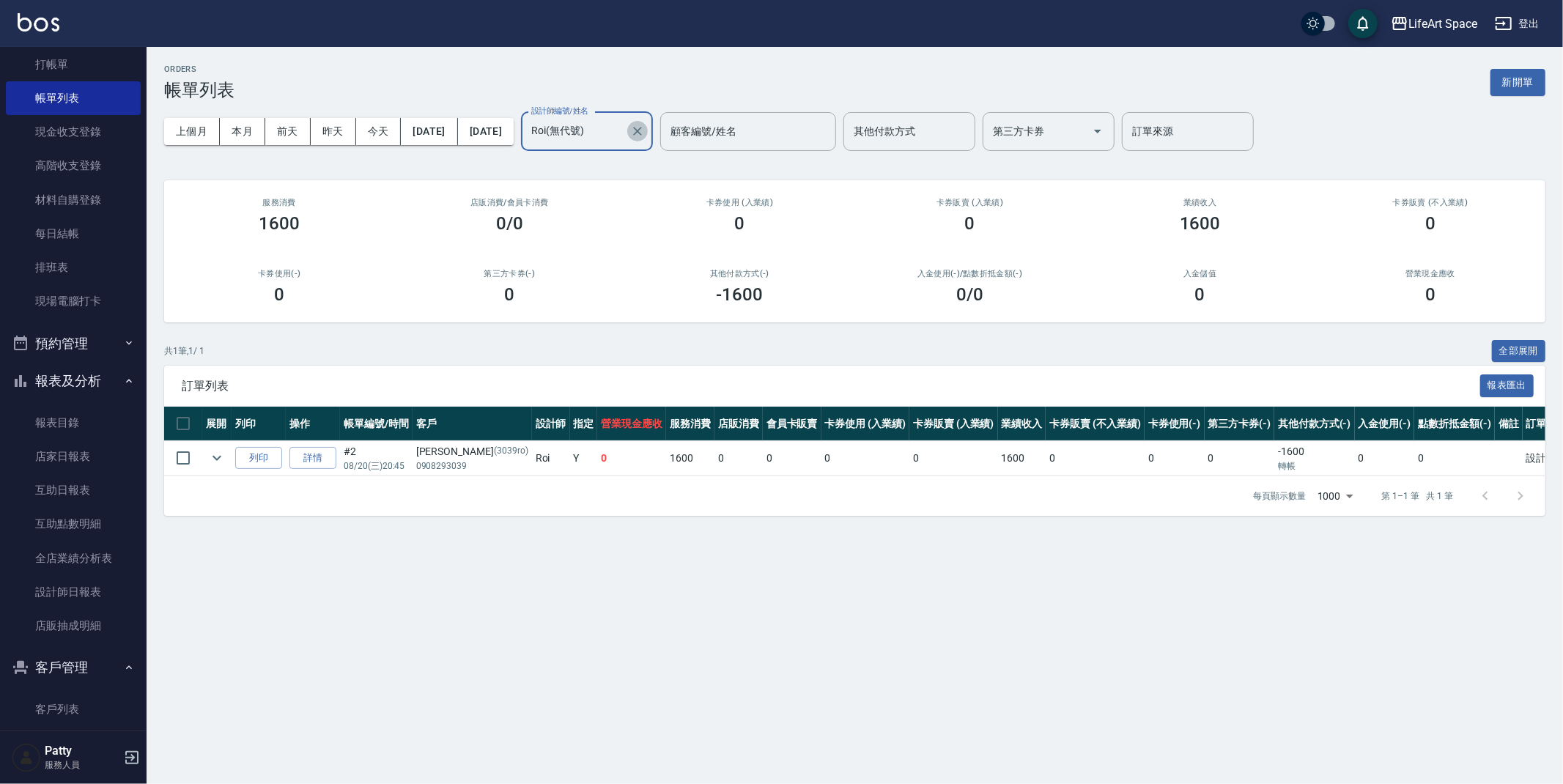
click at [648, 139] on button "Clear" at bounding box center [637, 131] width 21 height 21
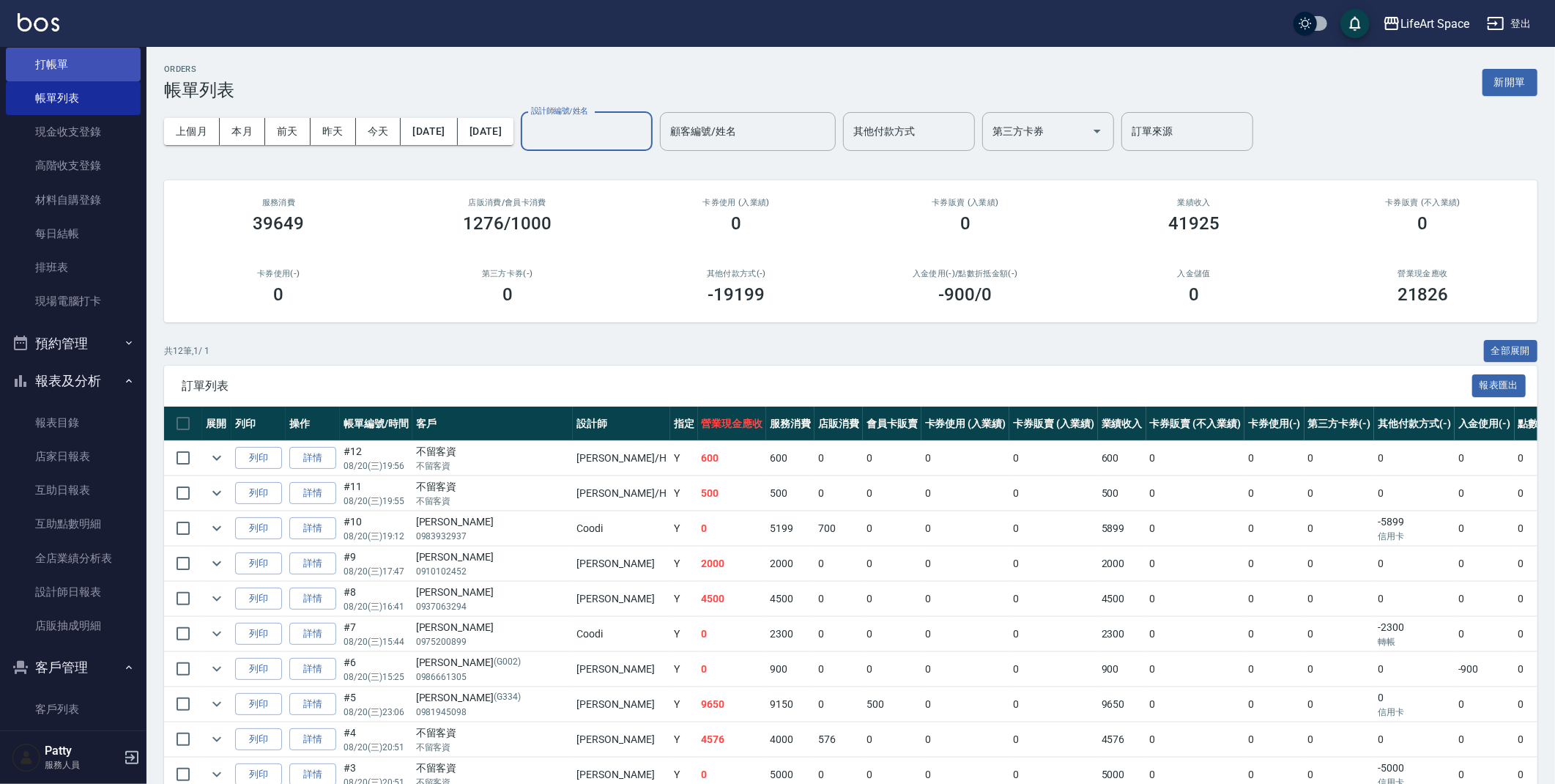
click at [85, 62] on link "打帳單" at bounding box center [73, 65] width 135 height 34
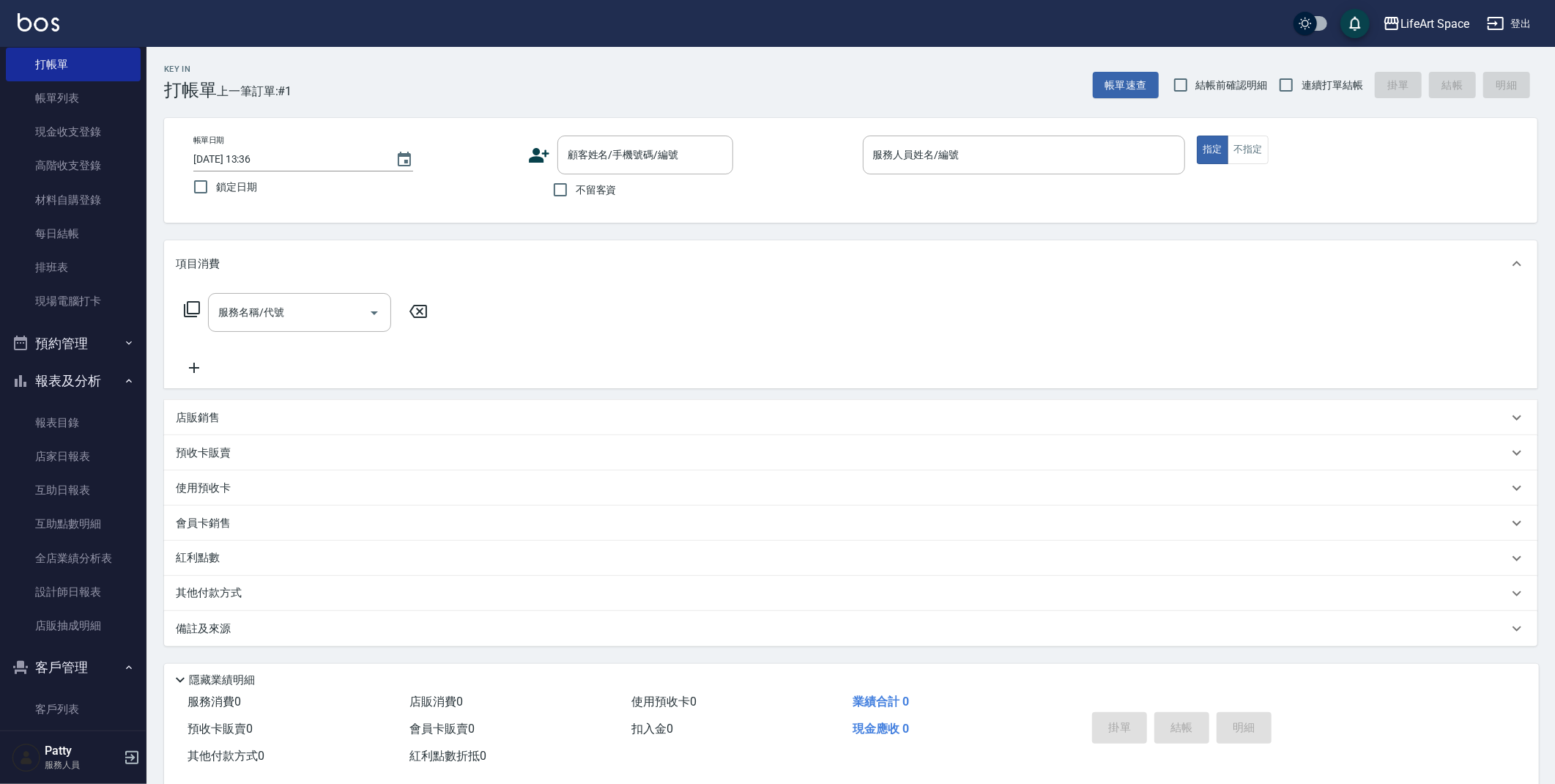
click at [533, 156] on icon at bounding box center [539, 155] width 22 height 22
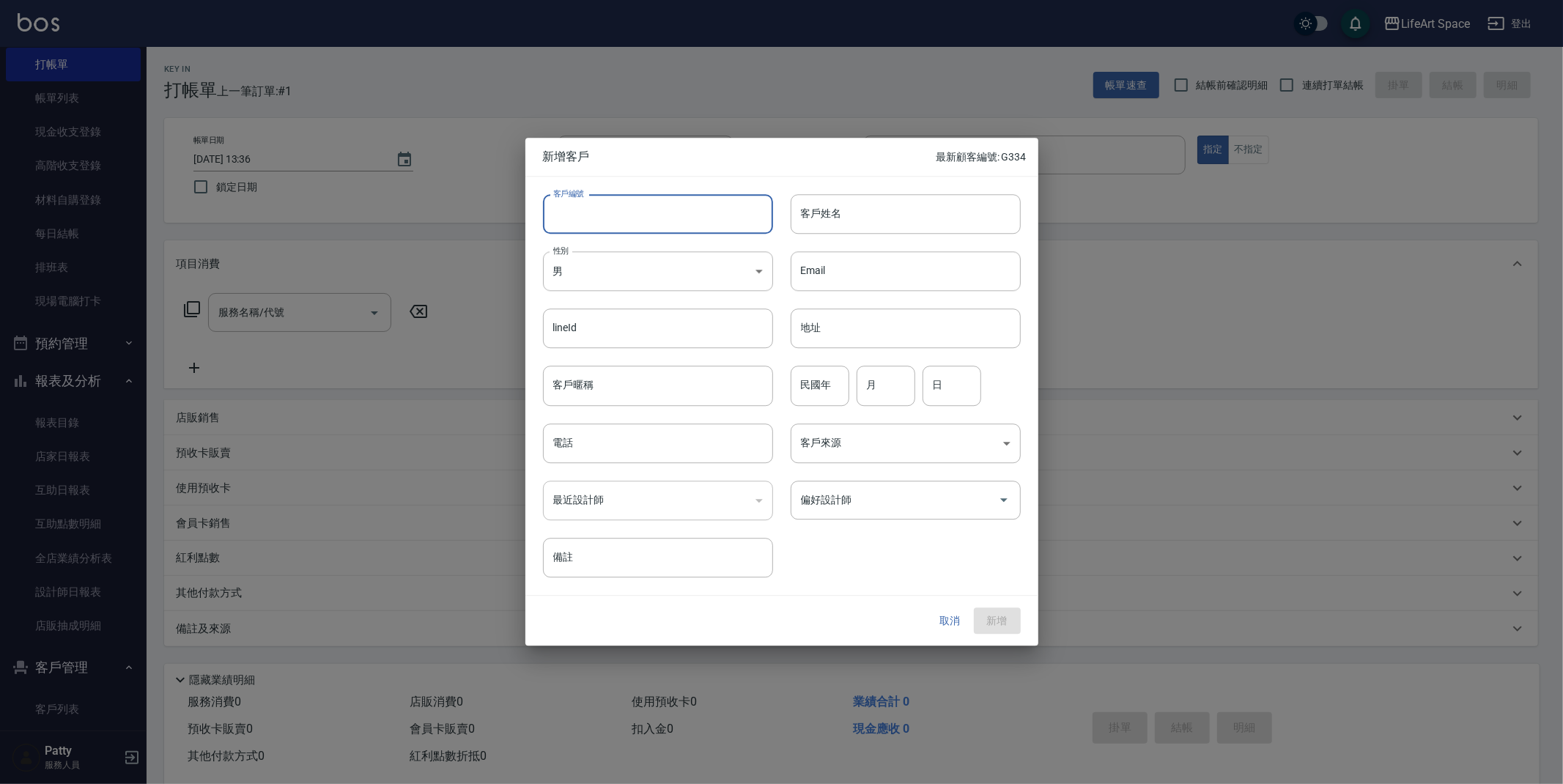
click at [617, 219] on input "客戶編號" at bounding box center [657, 213] width 230 height 39
type input "0939ro"
click at [847, 214] on input "客戶姓名" at bounding box center [905, 213] width 230 height 39
type input "X"
type input "x"
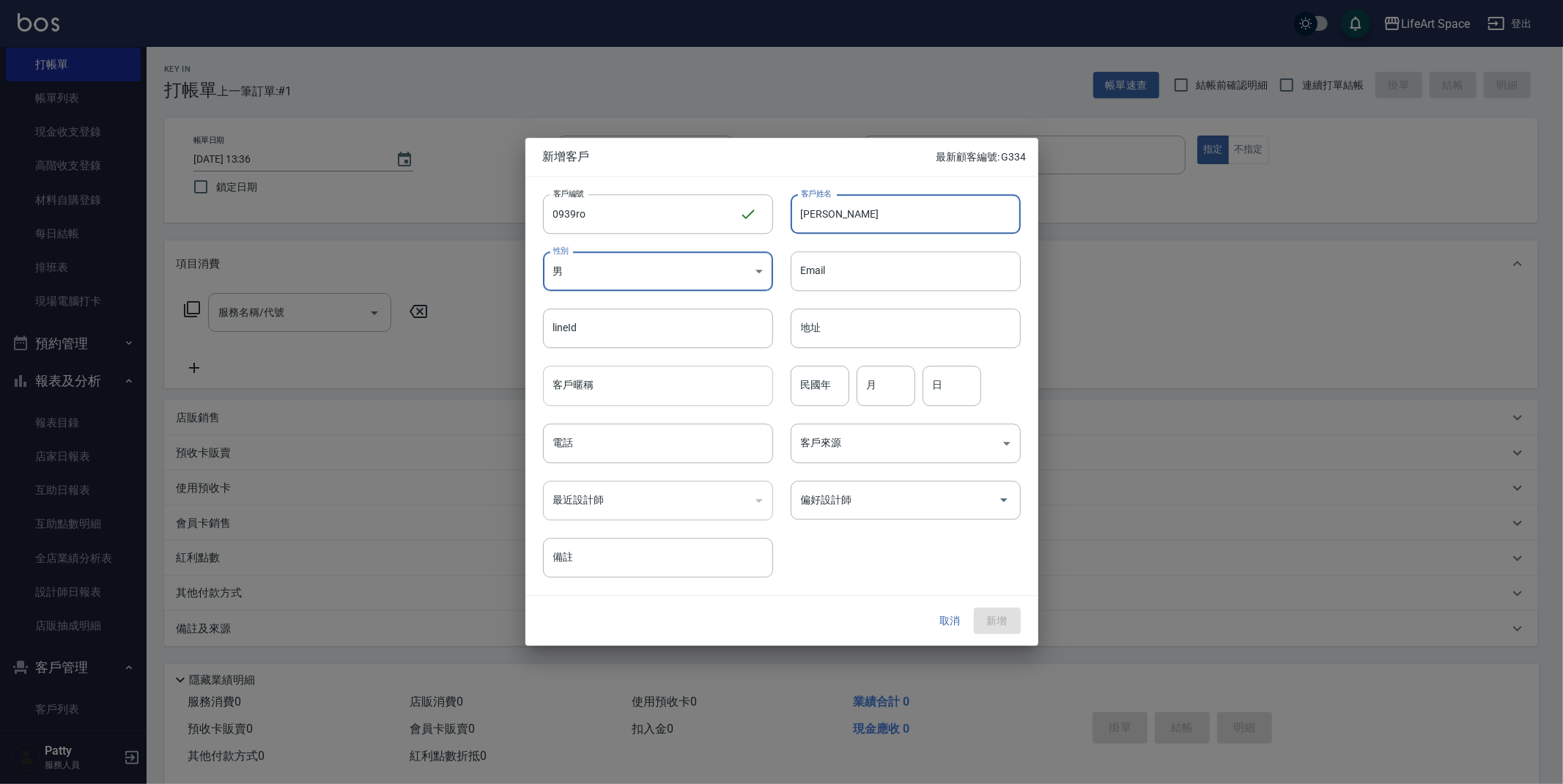
type input "[PERSON_NAME]"
click at [672, 394] on input "客戶暱稱" at bounding box center [657, 385] width 230 height 39
click at [660, 440] on input "電話" at bounding box center [657, 442] width 230 height 39
click at [681, 452] on input "電話" at bounding box center [657, 442] width 230 height 39
type input "０"
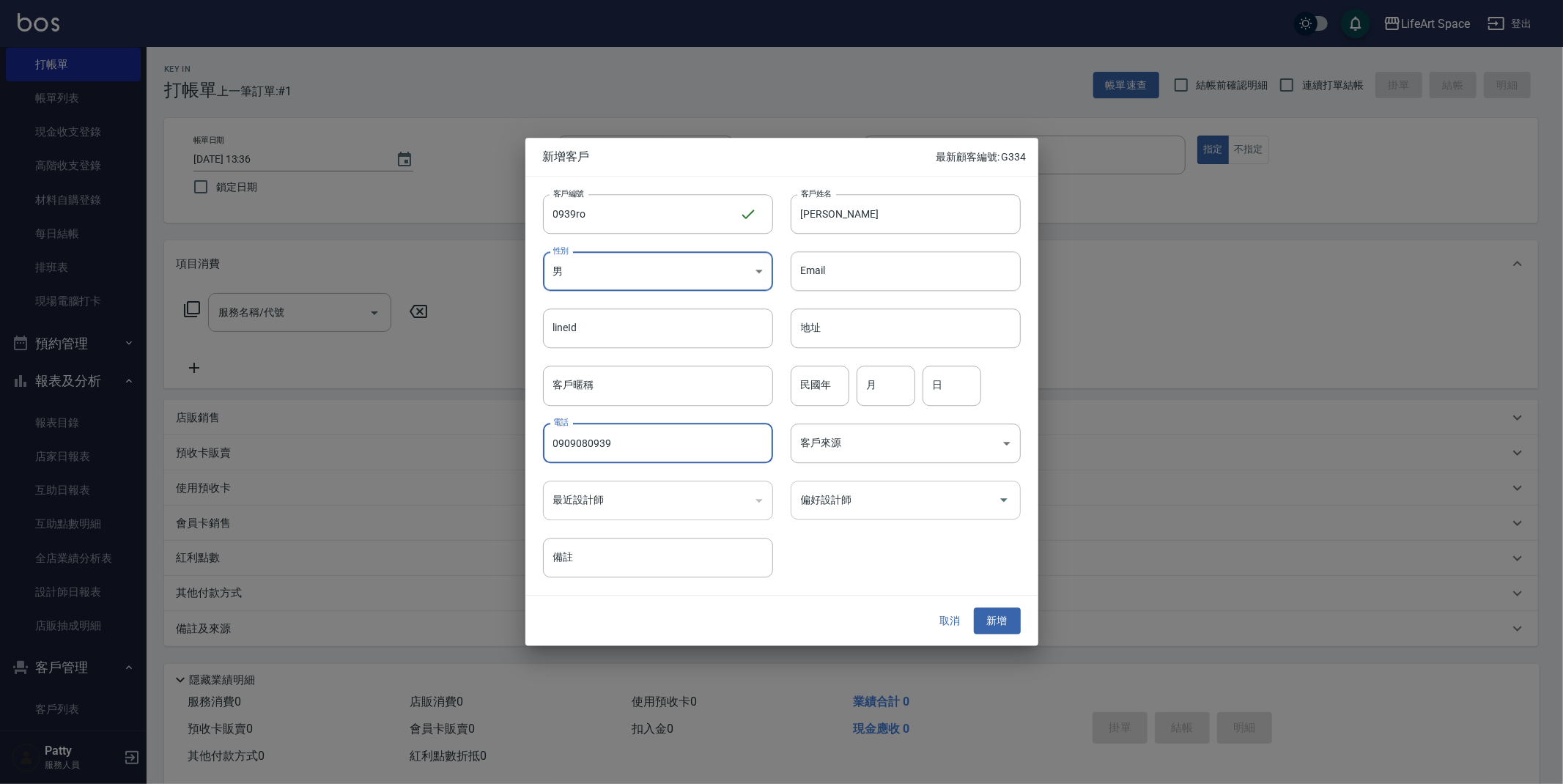
type input "0909080939"
click at [880, 499] on input "偏好設計師" at bounding box center [894, 499] width 195 height 25
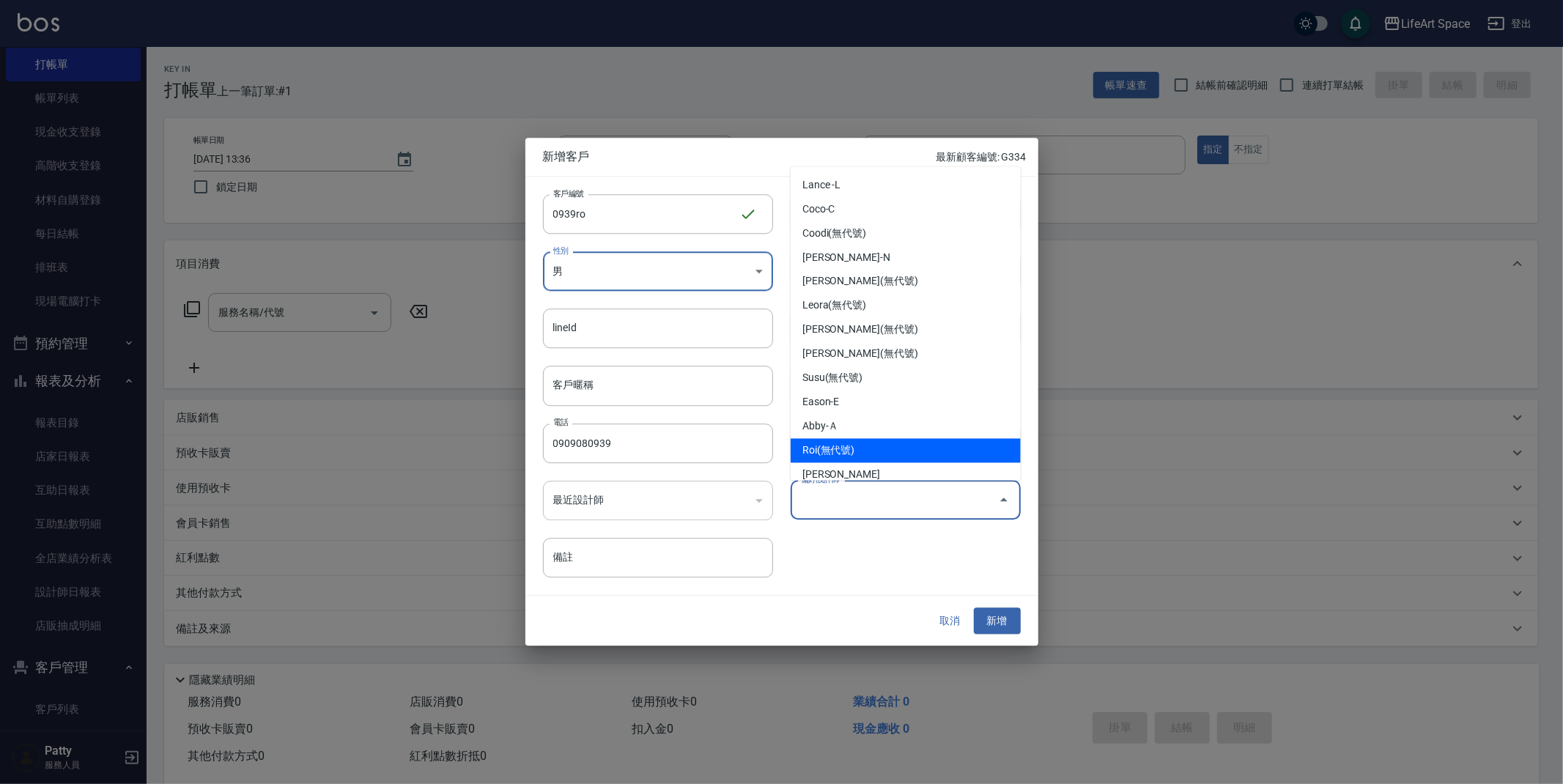
click at [866, 450] on li "Roi(無代號)" at bounding box center [905, 450] width 230 height 24
type input "Roi"
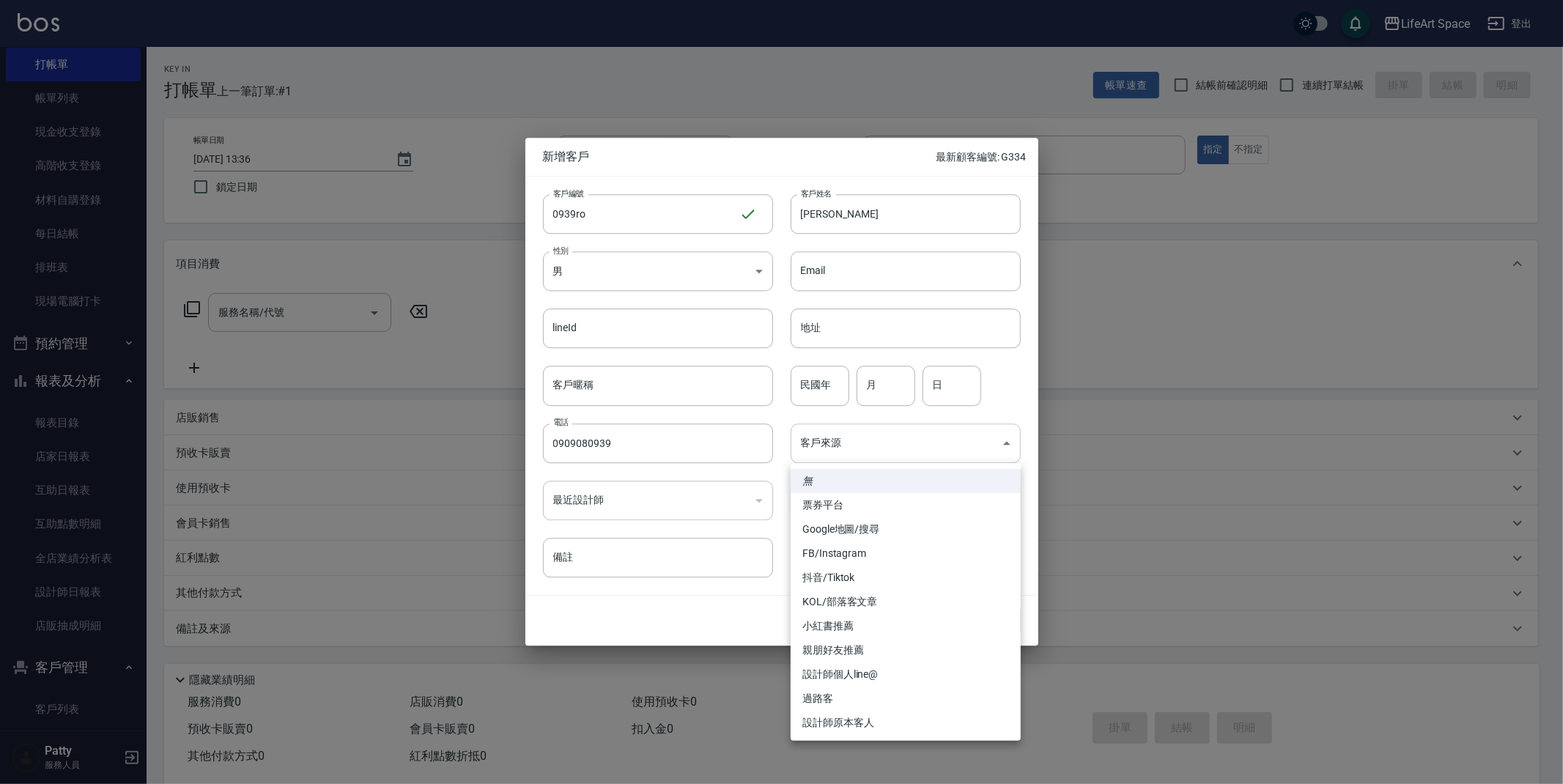
click at [871, 447] on body "LifeArt Space 登出 櫃檯作業 打帳單 帳單列表 現金收支登錄 高階收支登錄 材料自購登錄 每日結帳 排班表 現場電腦打卡 預約管理 預約管理 單…" at bounding box center [781, 402] width 1563 height 805
click at [869, 720] on li "設計師原本客人" at bounding box center [905, 722] width 230 height 24
type input "設計師原本客人"
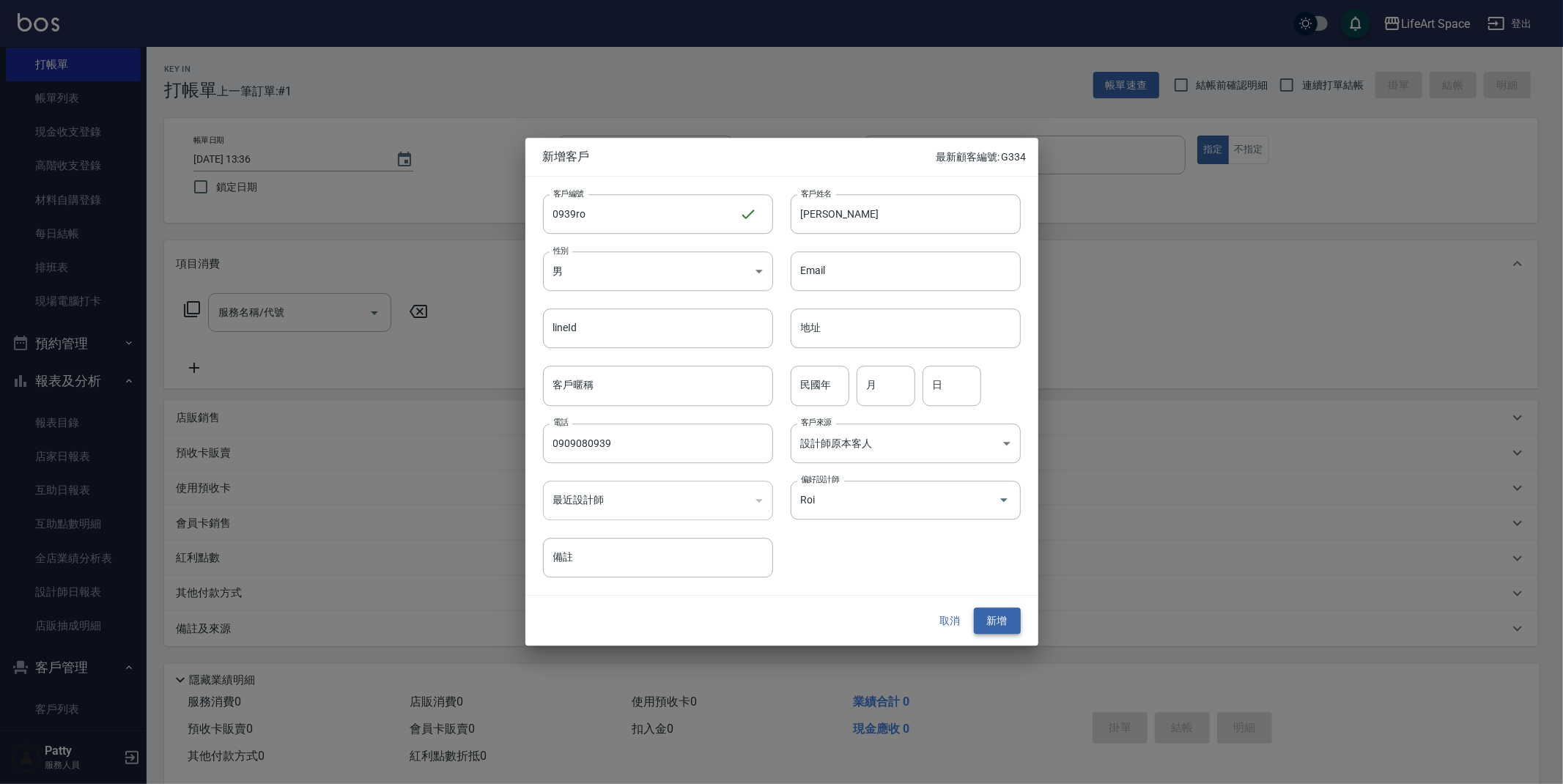
click at [999, 627] on button "新增" at bounding box center [997, 620] width 47 height 27
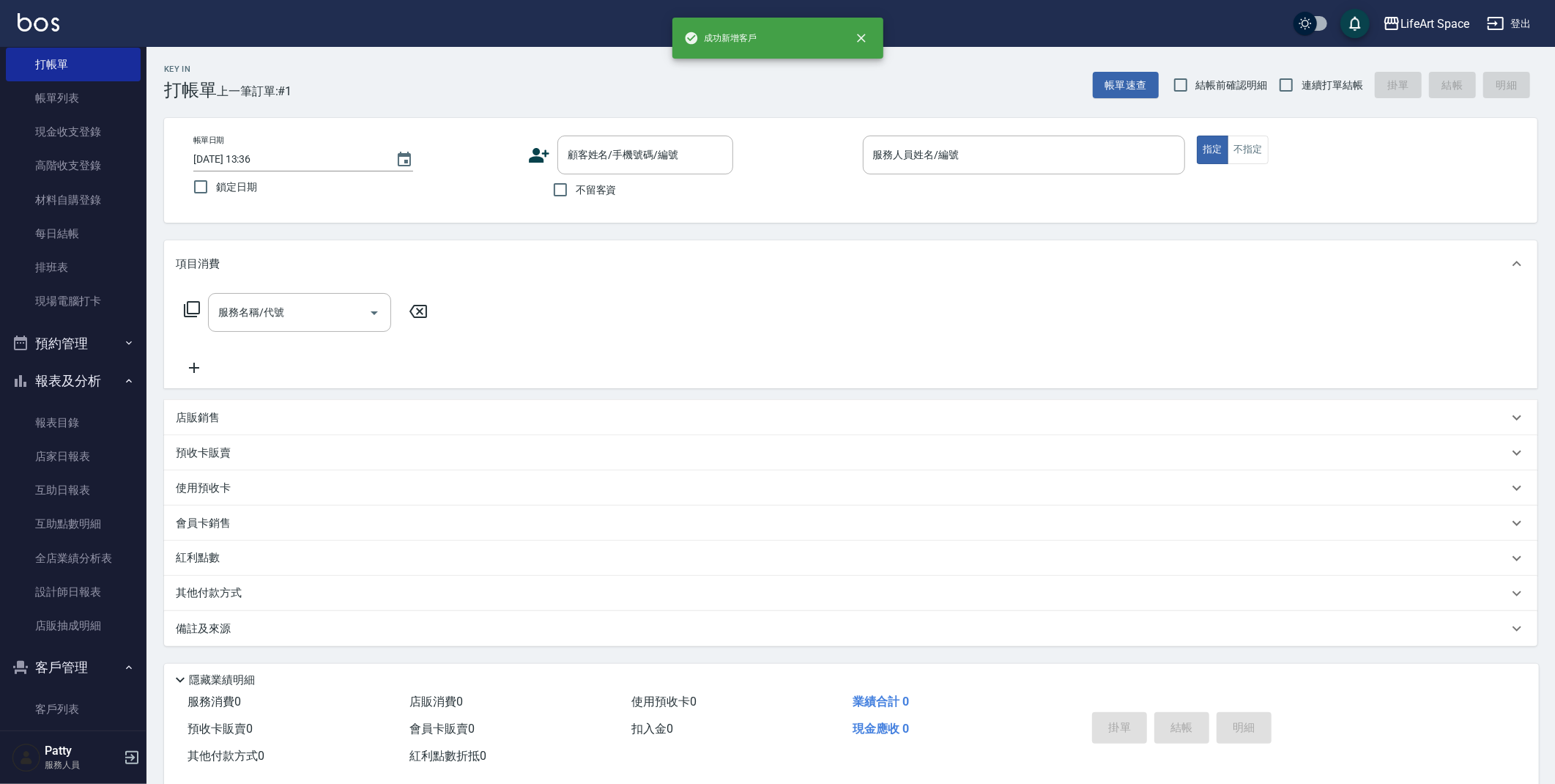
drag, startPoint x: 629, startPoint y: 127, endPoint x: 633, endPoint y: 99, distance: 28.3
click at [633, 99] on div "Key In 打帳單 上一筆訂單:#1 帳單速查 結帳前確認明細 連續打單結帳 掛單 結帳 明細 帳單日期 [DATE] 13:36 鎖定日期 顧客姓名/手機…" at bounding box center [850, 425] width 1409 height 758
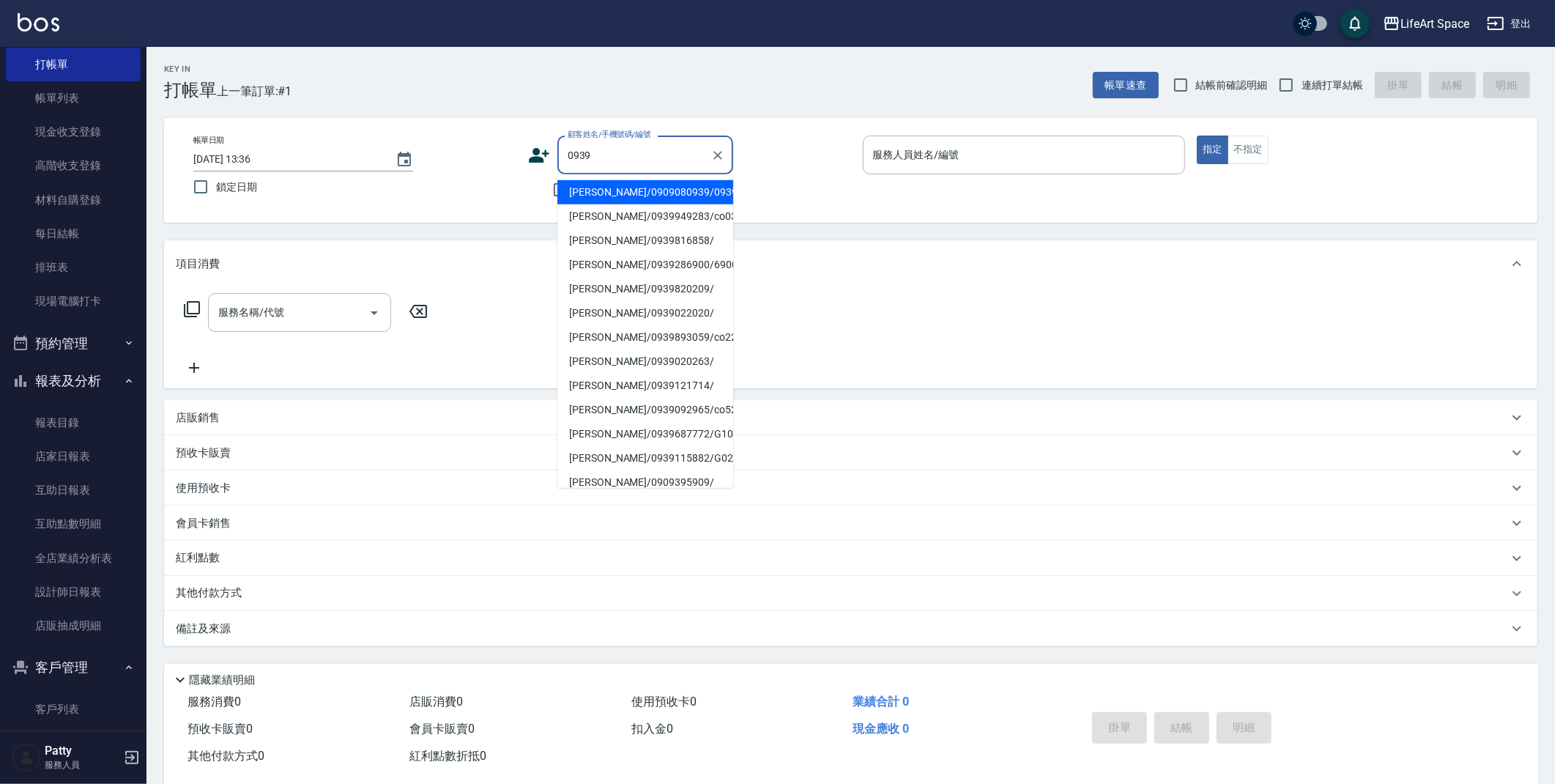
click at [644, 188] on li "[PERSON_NAME]/0909080939/0939ro" at bounding box center [645, 192] width 175 height 24
type input "[PERSON_NAME]/0909080939/0939ro"
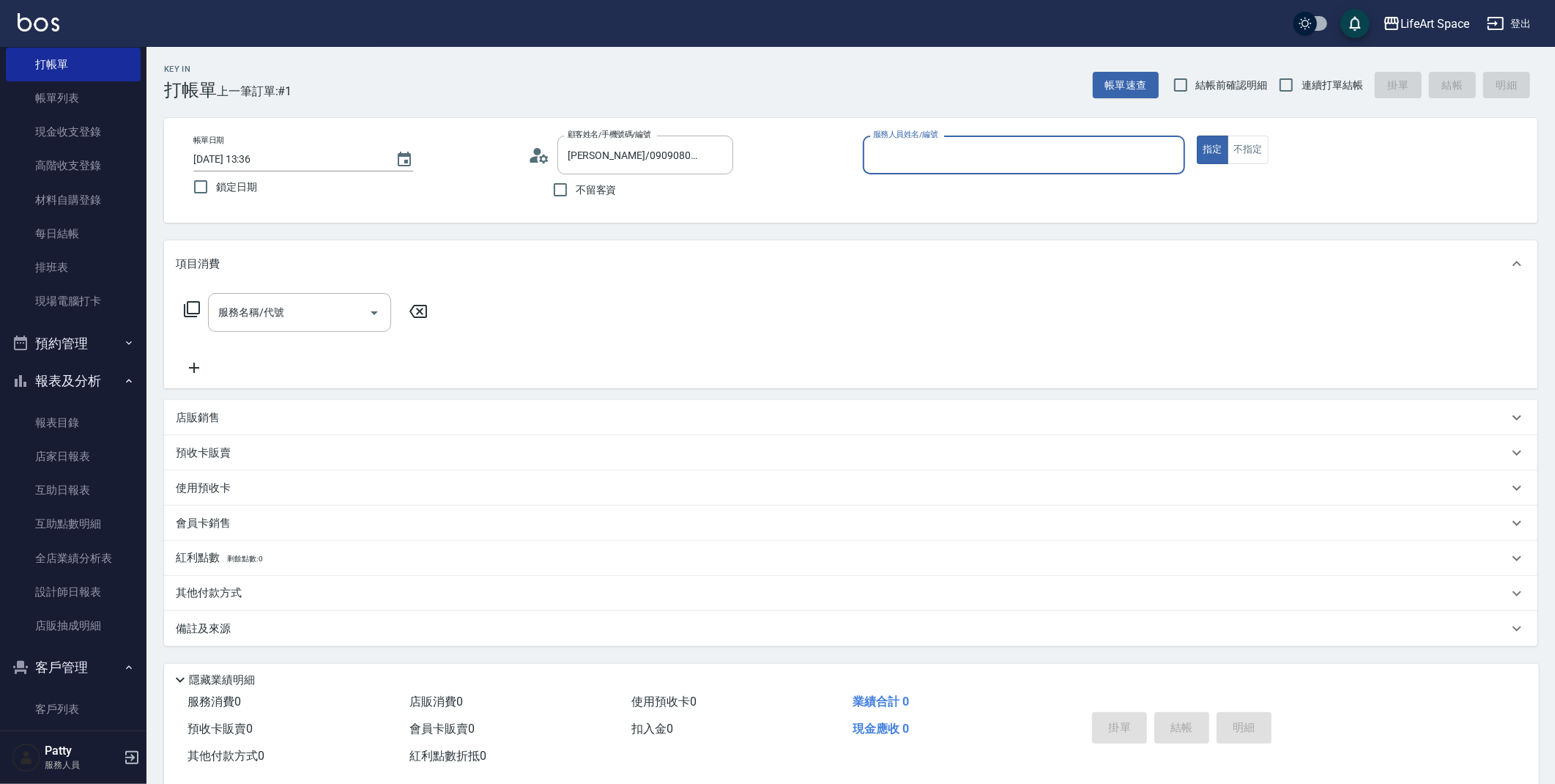
type input "Roi(無代號)"
click at [350, 318] on input "服務名稱/代號" at bounding box center [289, 312] width 148 height 25
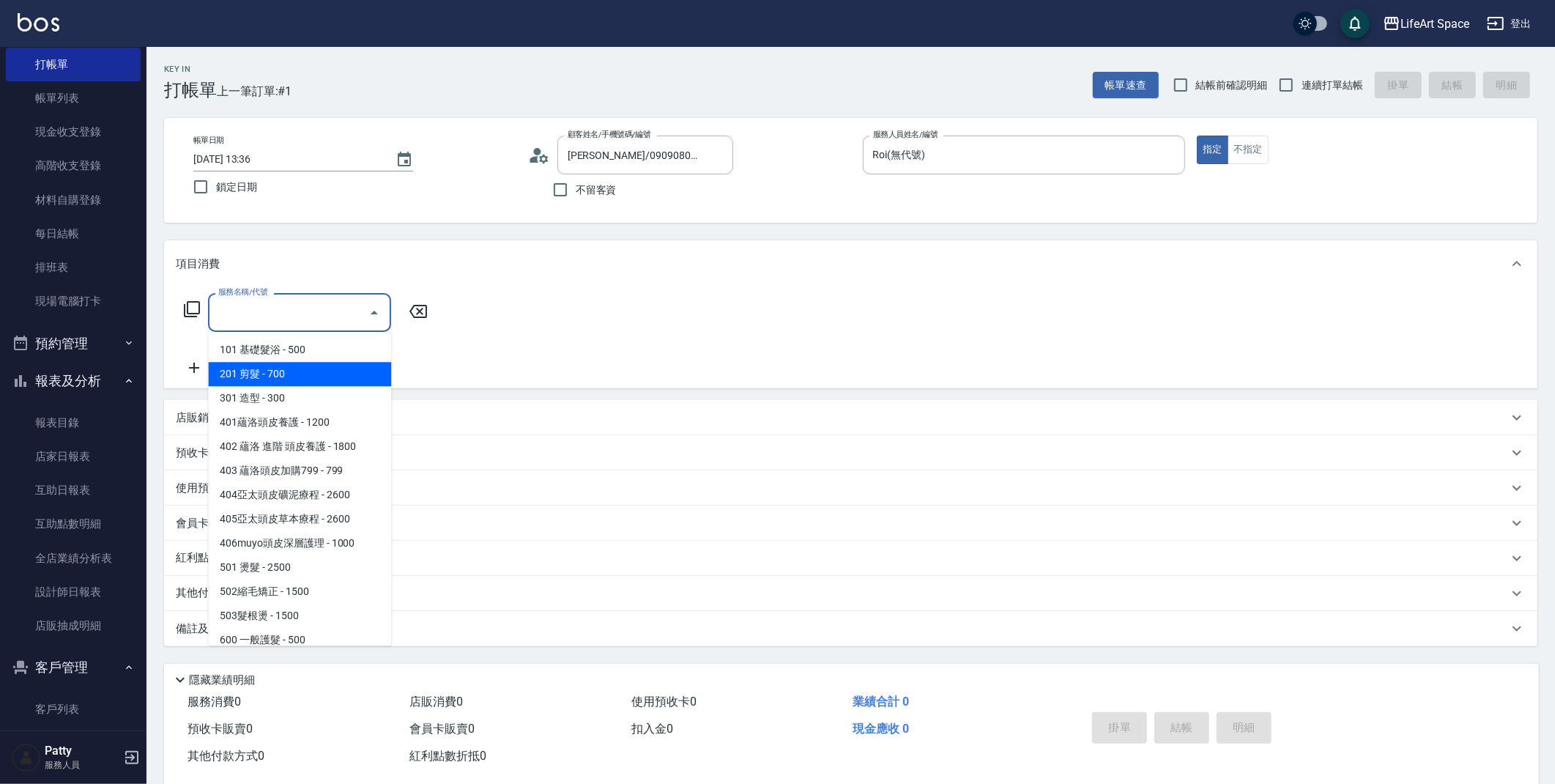
drag, startPoint x: 324, startPoint y: 378, endPoint x: 345, endPoint y: 359, distance: 28.3
click at [324, 377] on span "201 剪髮 - 700" at bounding box center [299, 373] width 183 height 24
type input "201 剪髮(201)"
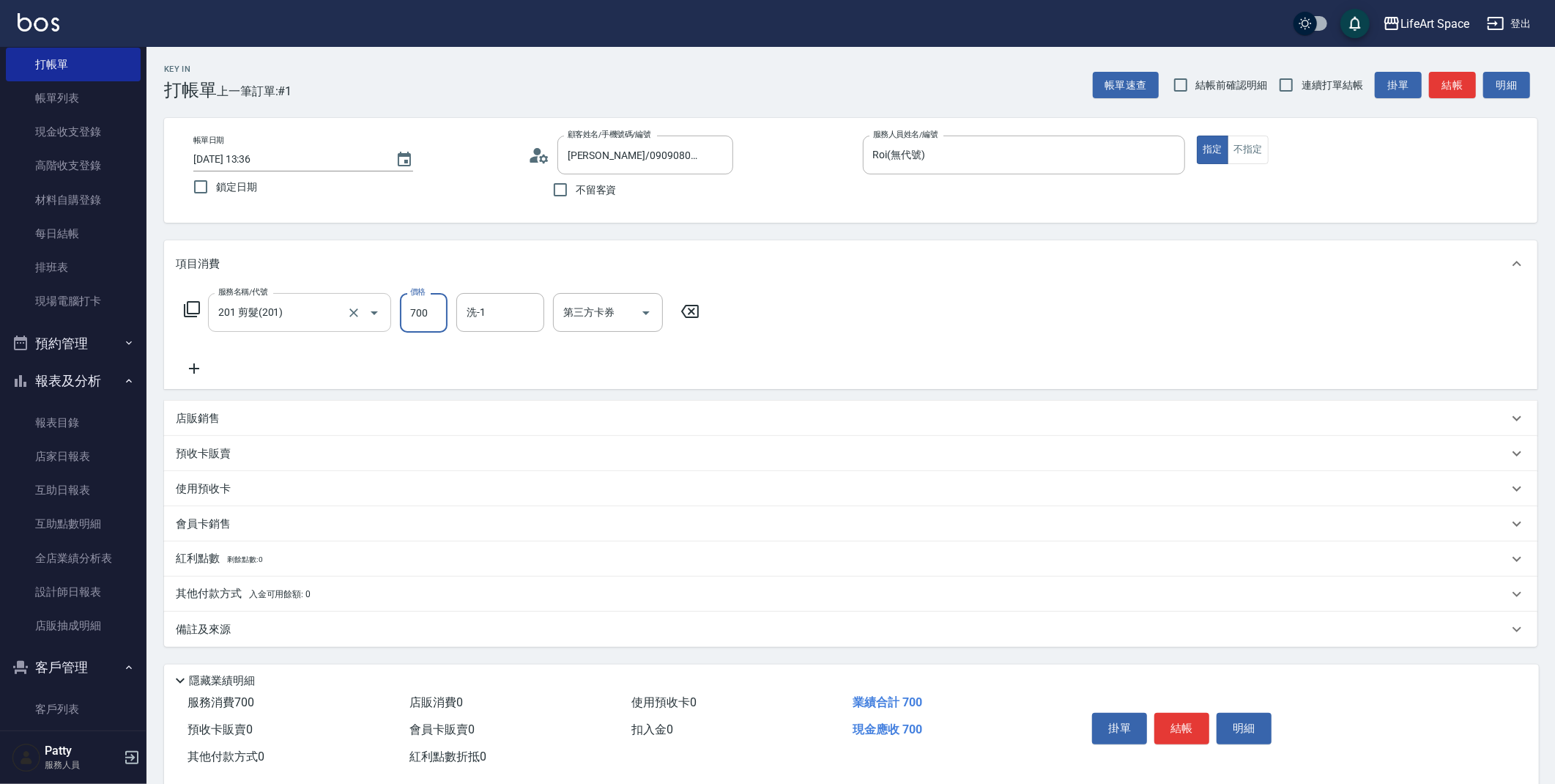
drag, startPoint x: 435, startPoint y: 313, endPoint x: 382, endPoint y: 331, distance: 56.0
click at [382, 331] on div "服務名稱/代號 201 剪髮(201) 服務名稱/代號 價格 700 價格 洗-1 洗-1 第三方卡券 第三方卡券" at bounding box center [442, 312] width 532 height 39
type input "800"
click at [209, 627] on p "備註及來源" at bounding box center [202, 629] width 55 height 15
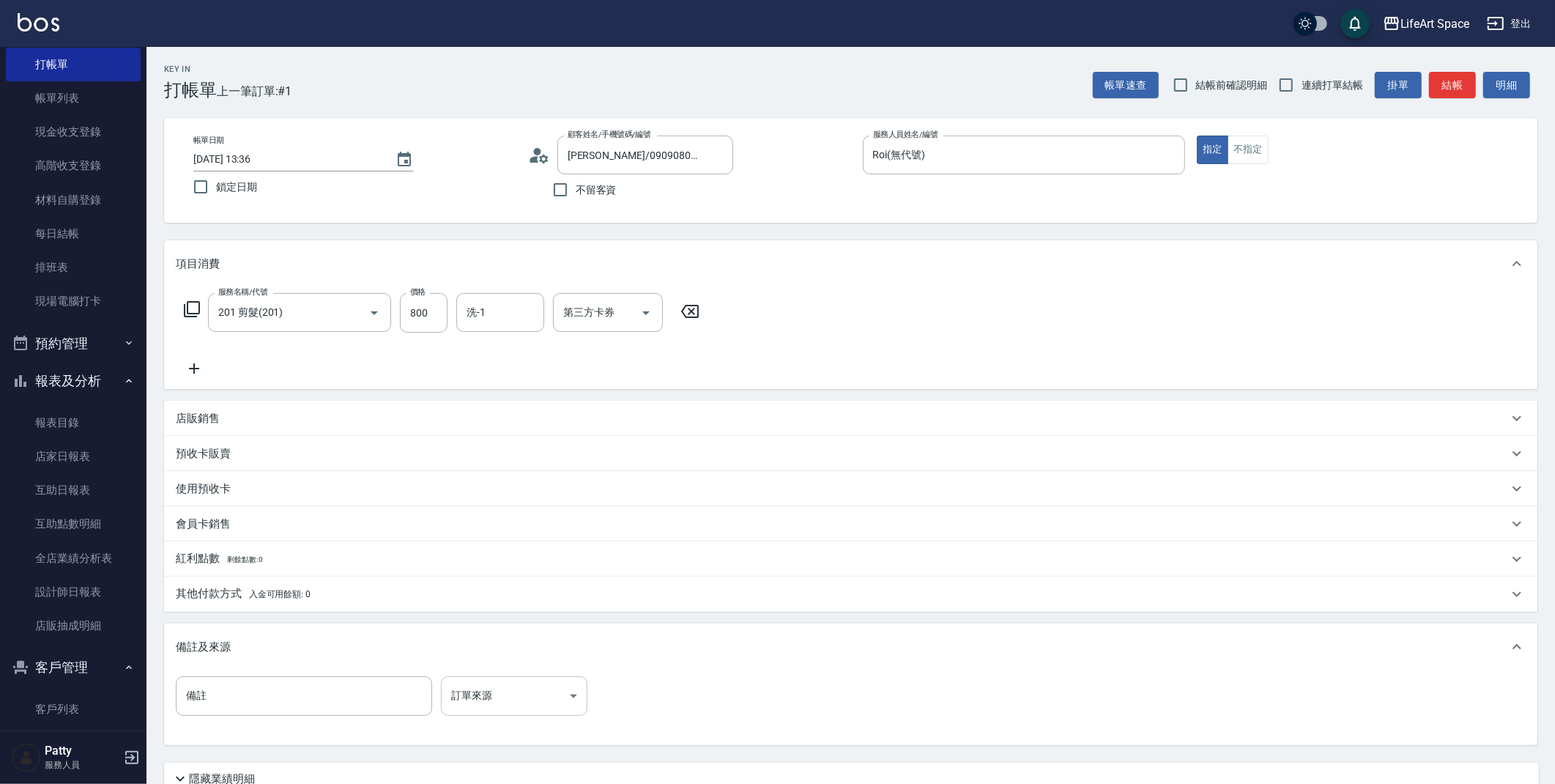
click at [552, 696] on body "LifeArt Space 登出 櫃檯作業 打帳單 帳單列表 現金收支登錄 高階收支登錄 材料自購登錄 每日結帳 排班表 現場電腦打卡 預約管理 預約管理 單…" at bounding box center [777, 452] width 1555 height 904
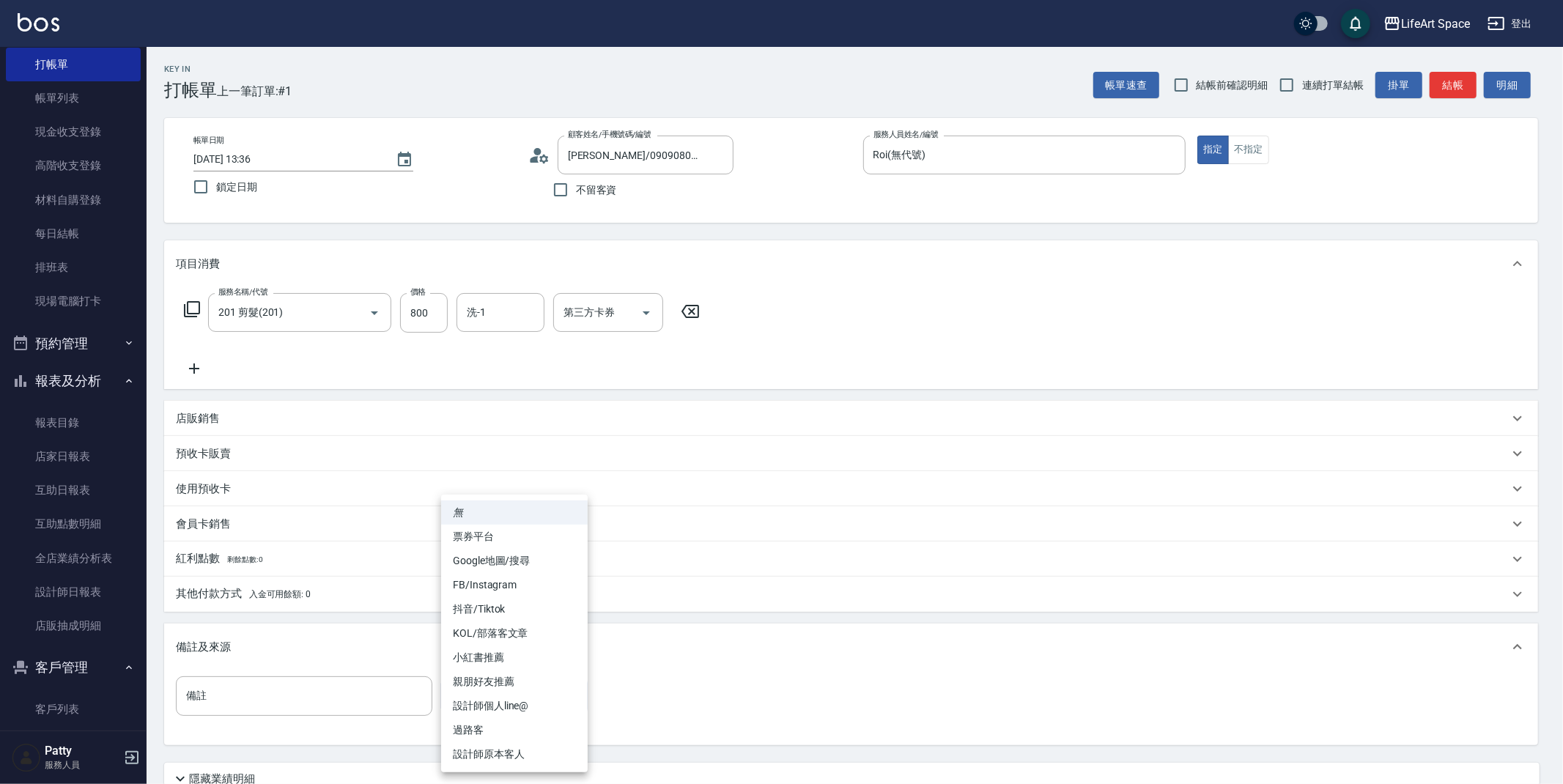
click at [519, 751] on li "設計師原本客人" at bounding box center [514, 753] width 146 height 24
type input "設計師原本客人"
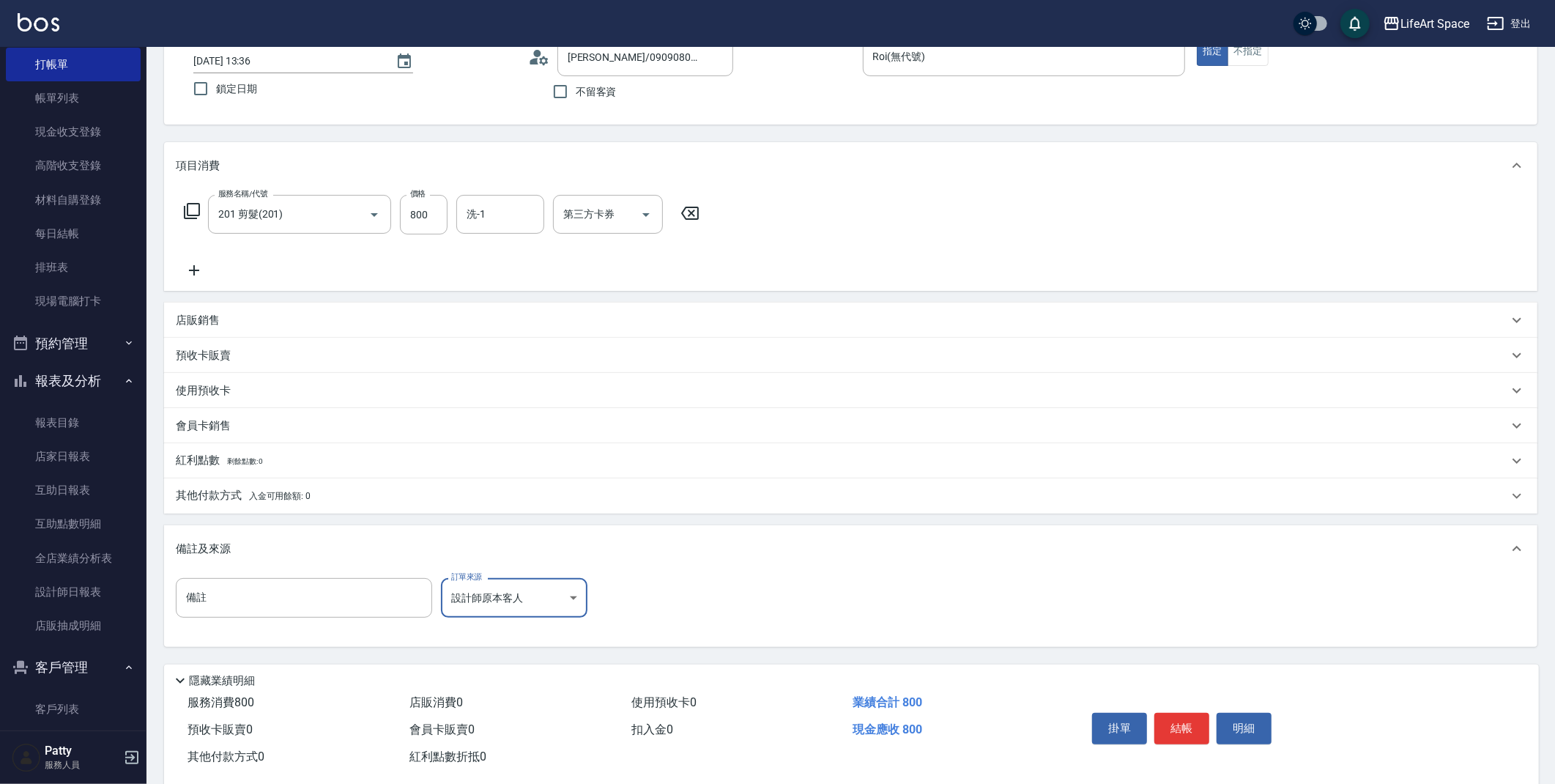
scroll to position [125, 0]
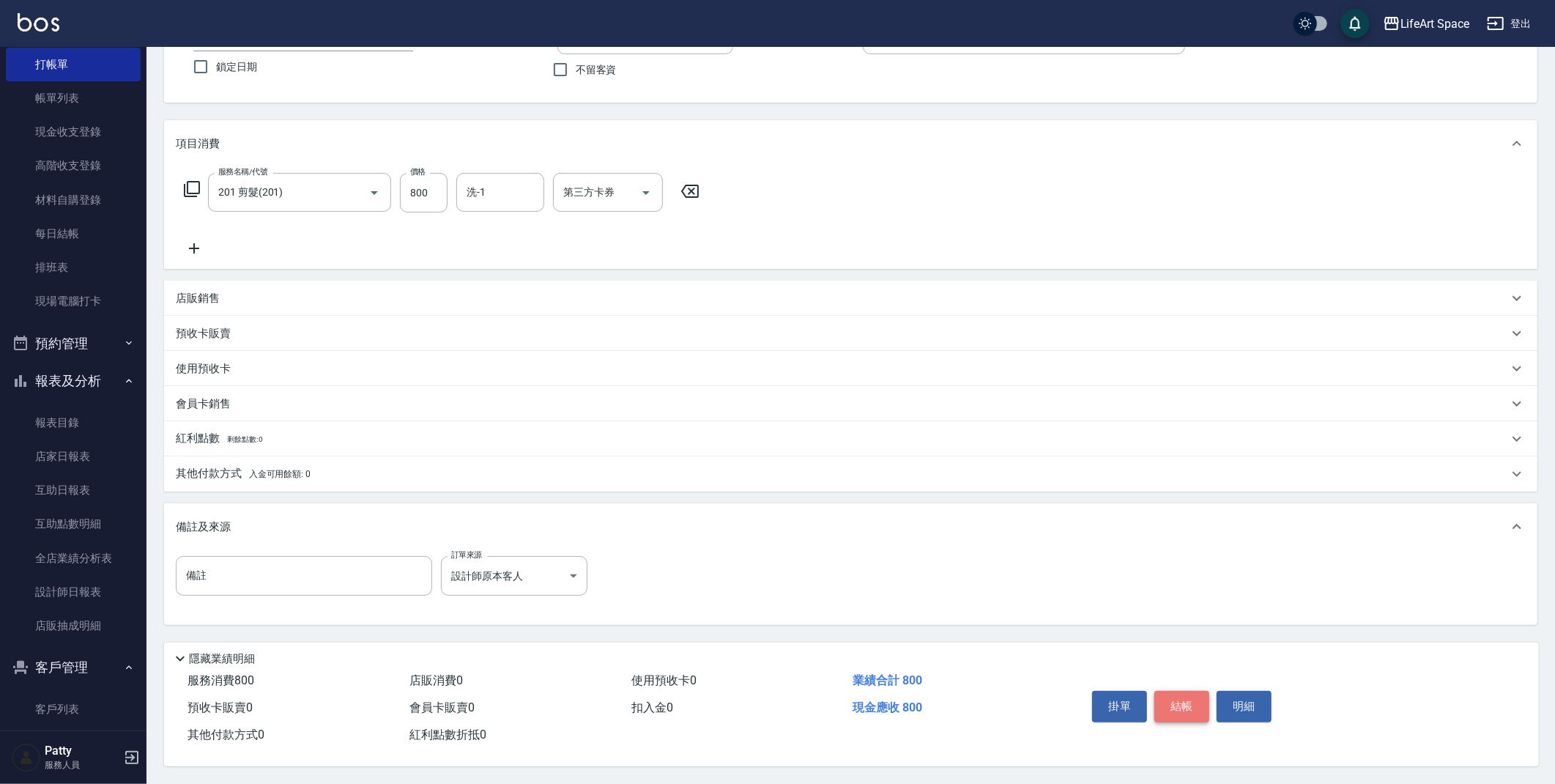
click at [1190, 702] on button "結帳" at bounding box center [1181, 706] width 55 height 31
